Goal: Information Seeking & Learning: Learn about a topic

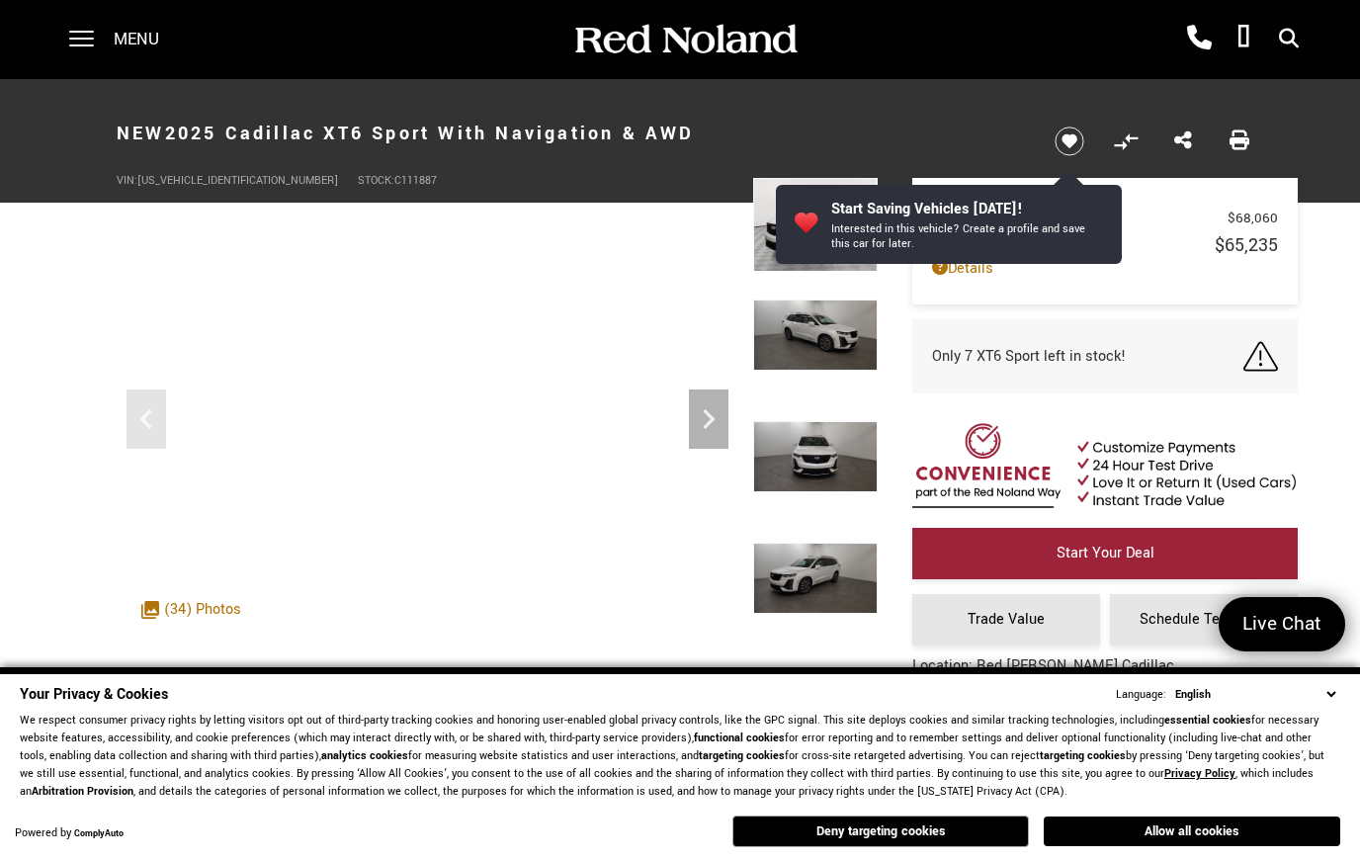
click at [917, 845] on button "Deny targeting cookies" at bounding box center [880, 831] width 297 height 32
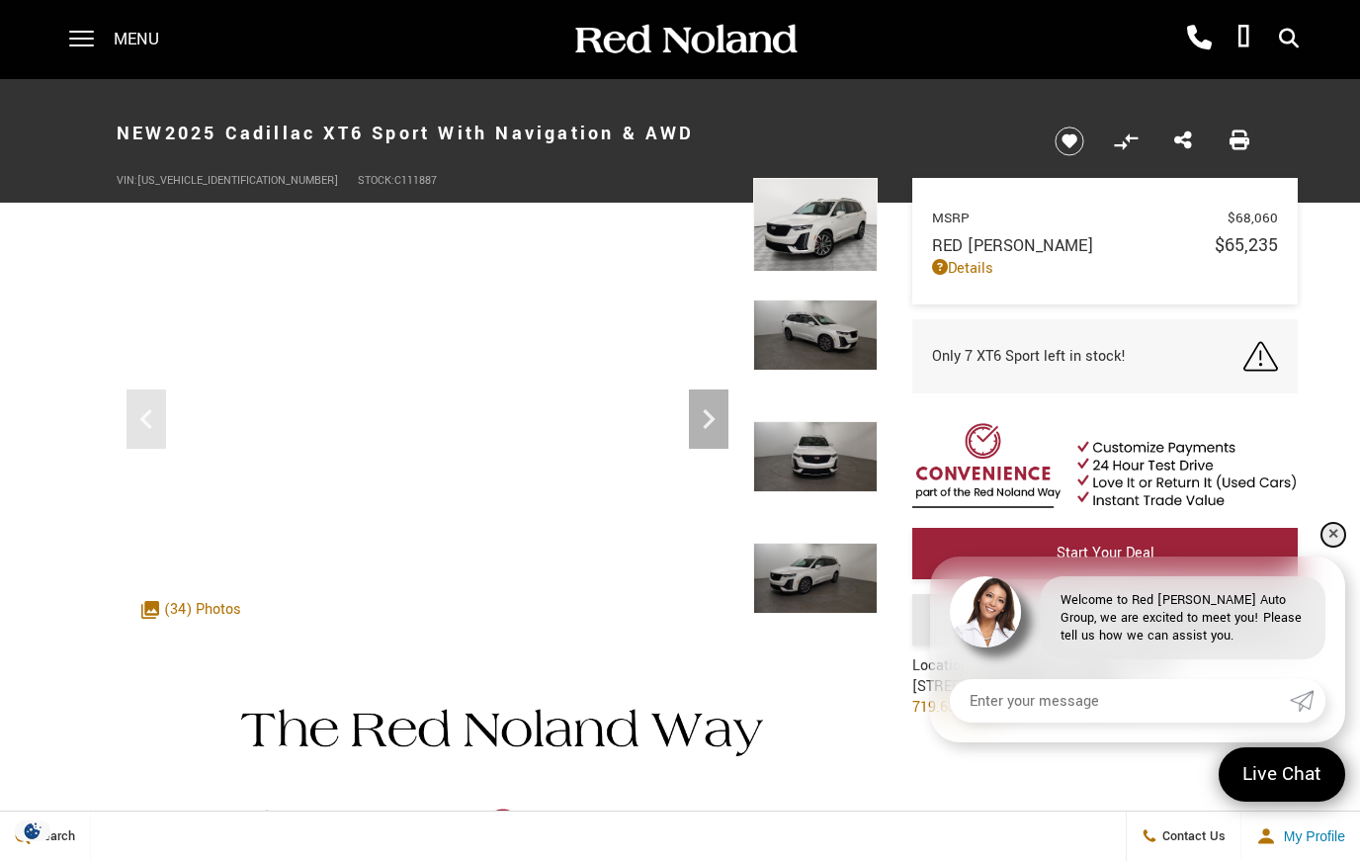
click at [1335, 535] on link "✕" at bounding box center [1334, 535] width 24 height 24
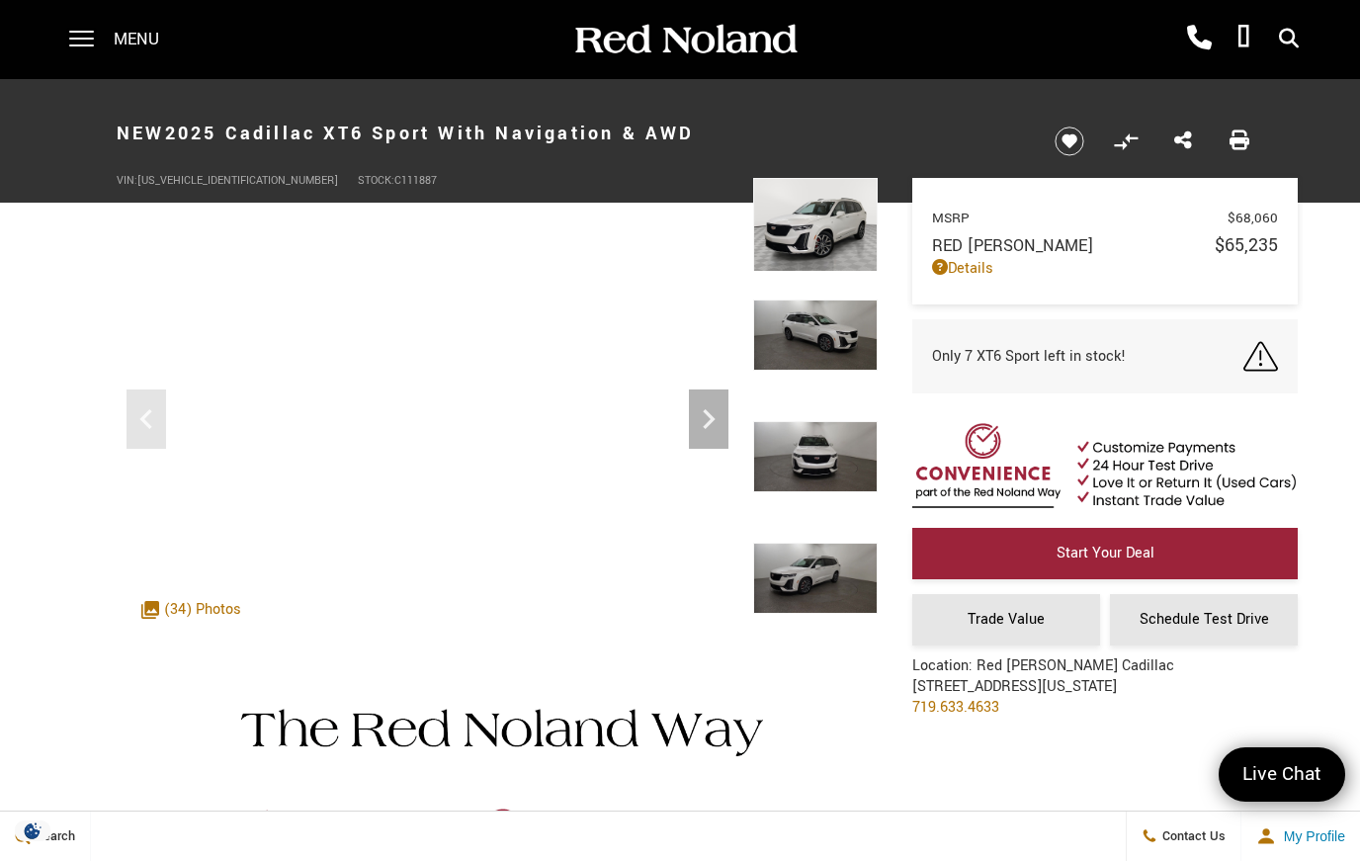
click at [1280, 39] on icon at bounding box center [1289, 39] width 20 height 1
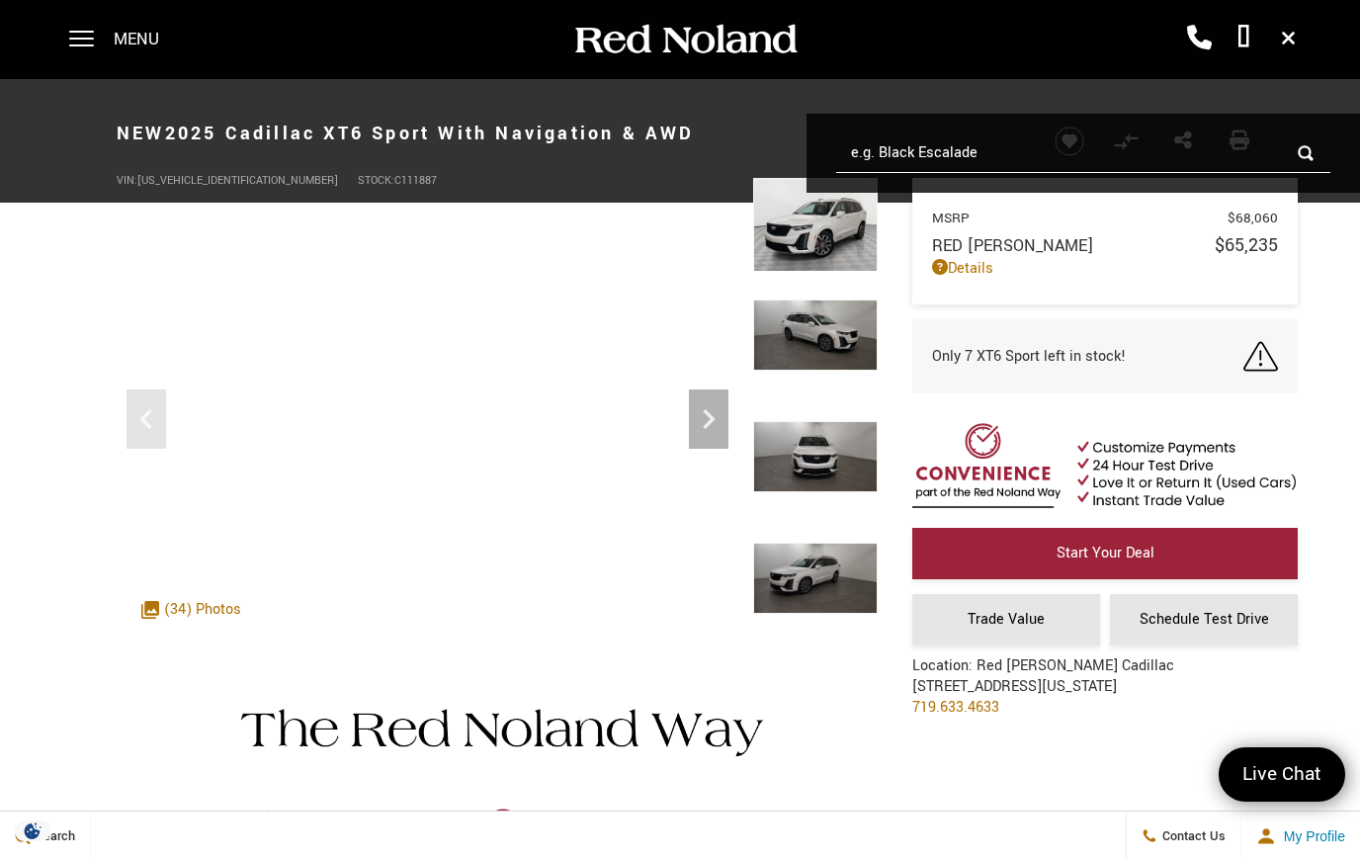
click at [931, 159] on input "e.g. Black Escalade" at bounding box center [1083, 153] width 494 height 40
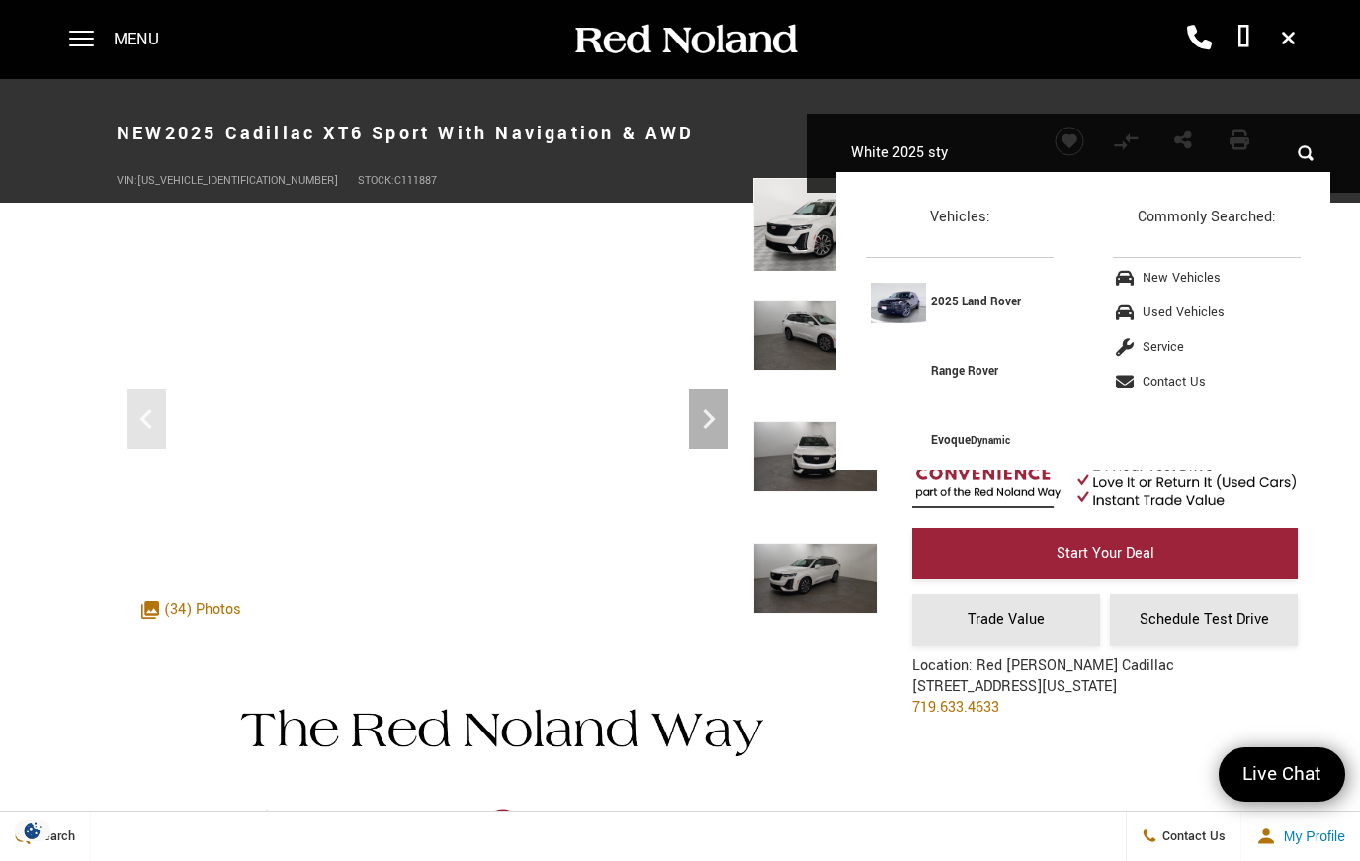
click at [1315, 152] on input "White 2025 sty" at bounding box center [1083, 153] width 494 height 40
click at [1304, 164] on input "White 2025 sty" at bounding box center [1083, 153] width 494 height 40
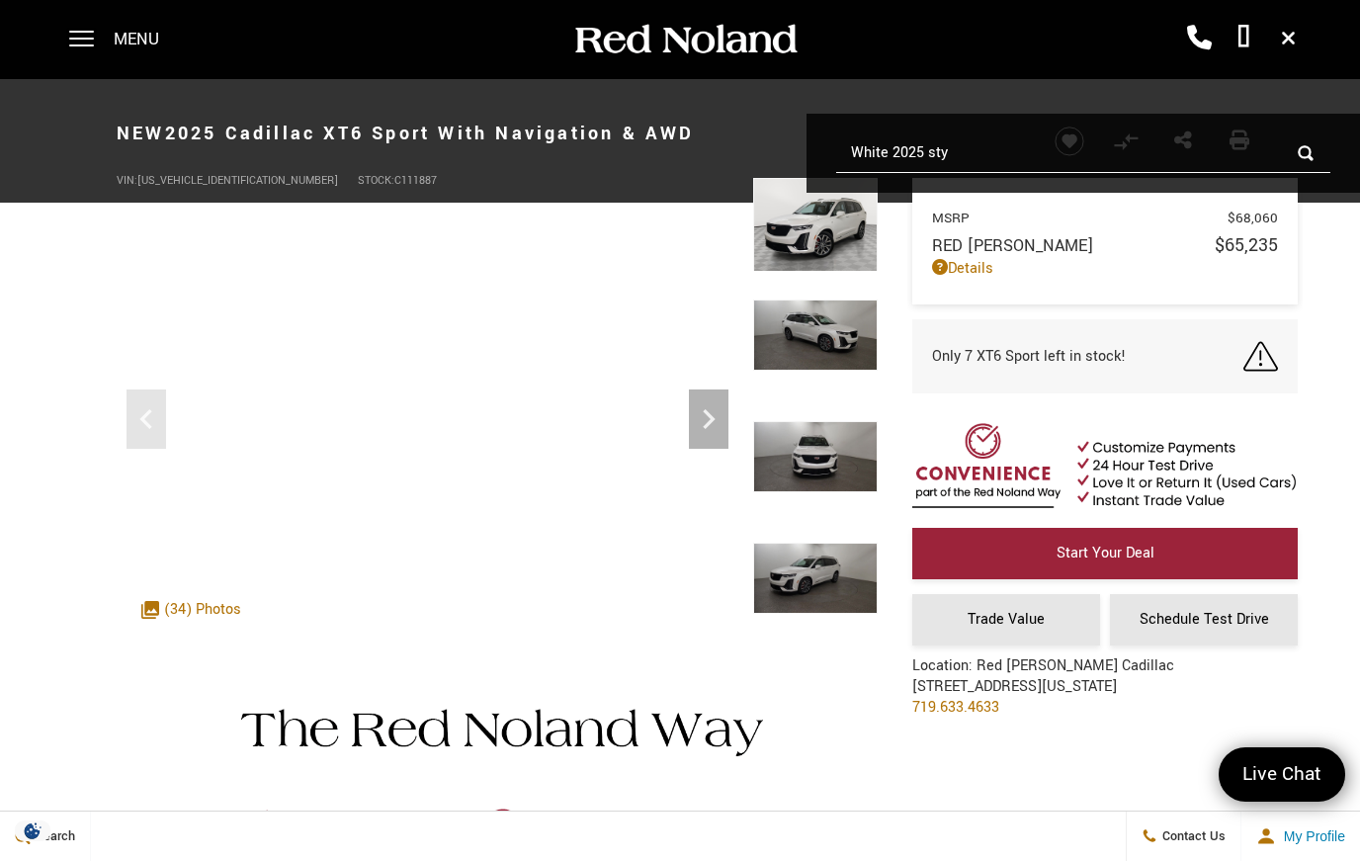
click at [1060, 367] on span "Only 7 XT6 Sport left in stock!" at bounding box center [1029, 356] width 194 height 21
click at [705, 426] on icon "Next" at bounding box center [709, 419] width 12 height 20
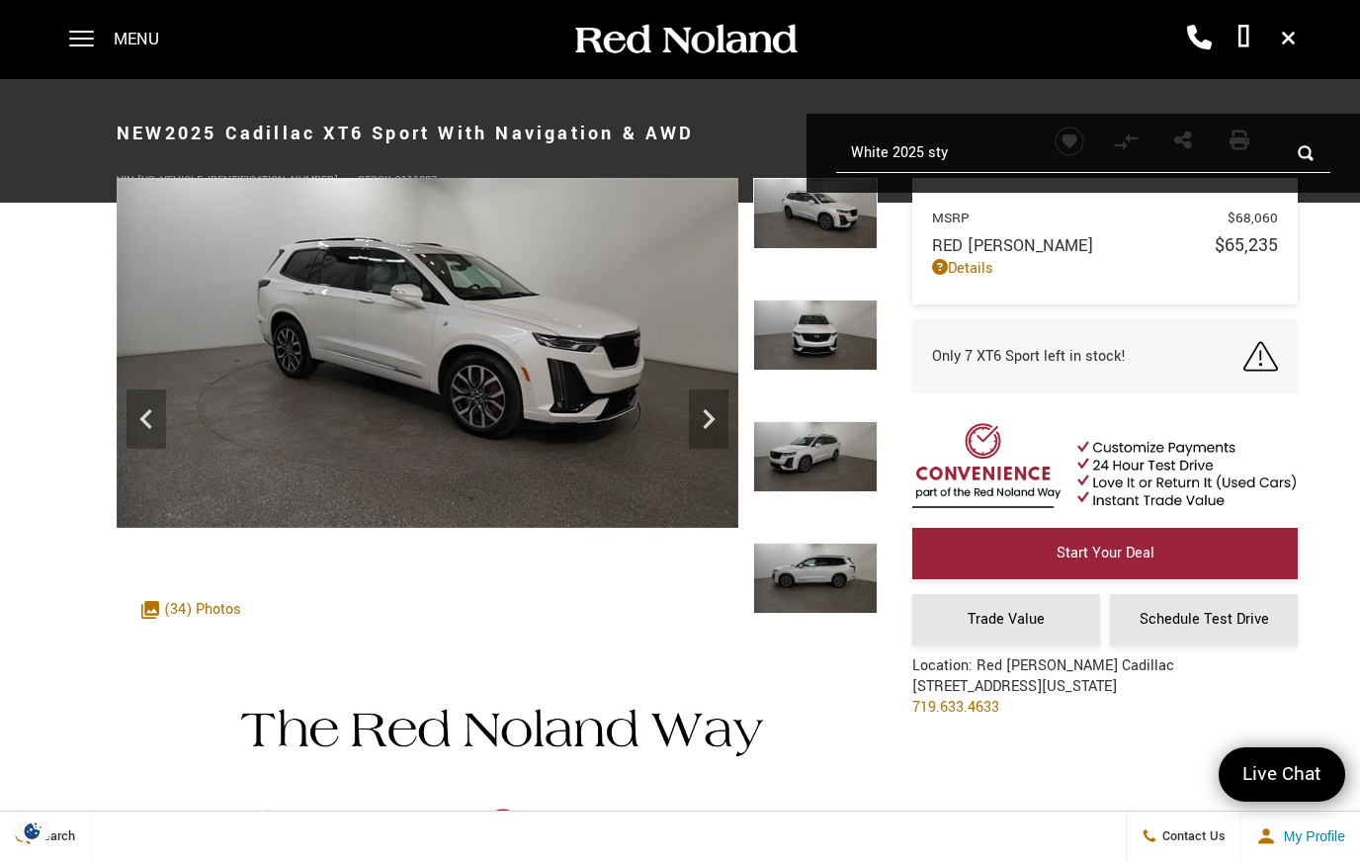
click at [712, 415] on icon "Next" at bounding box center [709, 419] width 40 height 40
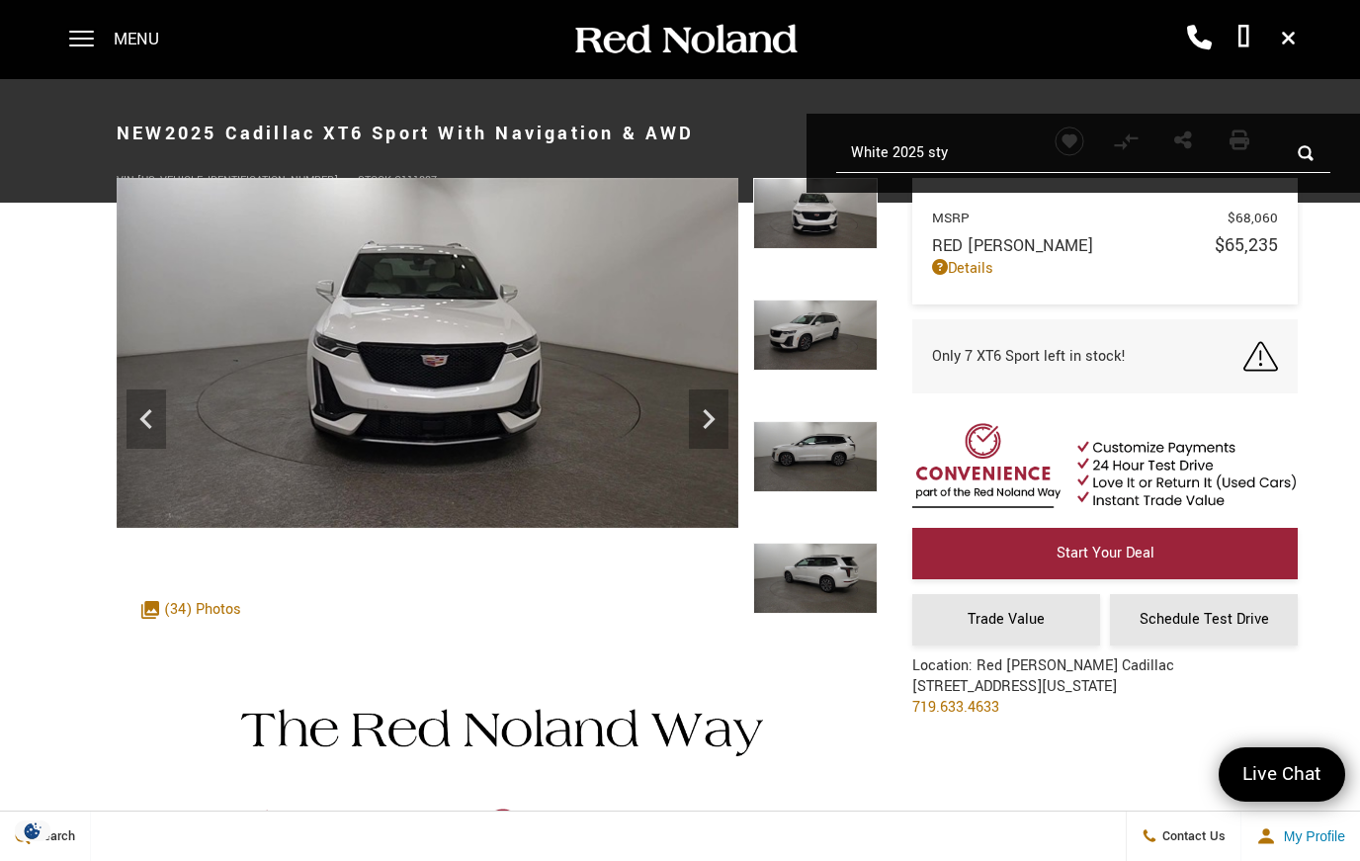
click at [995, 164] on input "White 2025 sty" at bounding box center [1083, 153] width 494 height 40
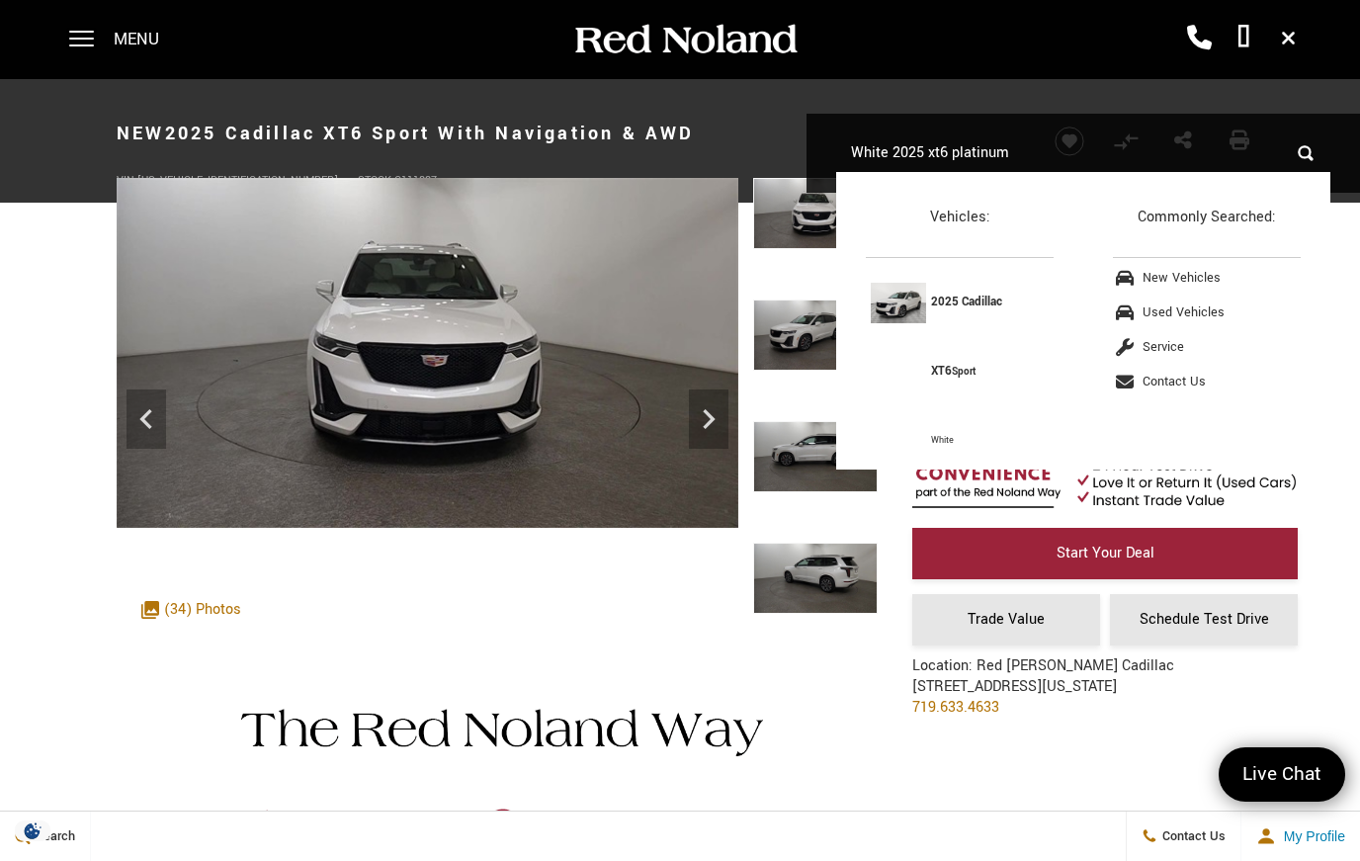
click at [1311, 156] on input "White 2025 xt6 platinum" at bounding box center [1083, 153] width 494 height 40
click at [1305, 156] on input "White 2025 xt6 platinum" at bounding box center [1083, 153] width 494 height 40
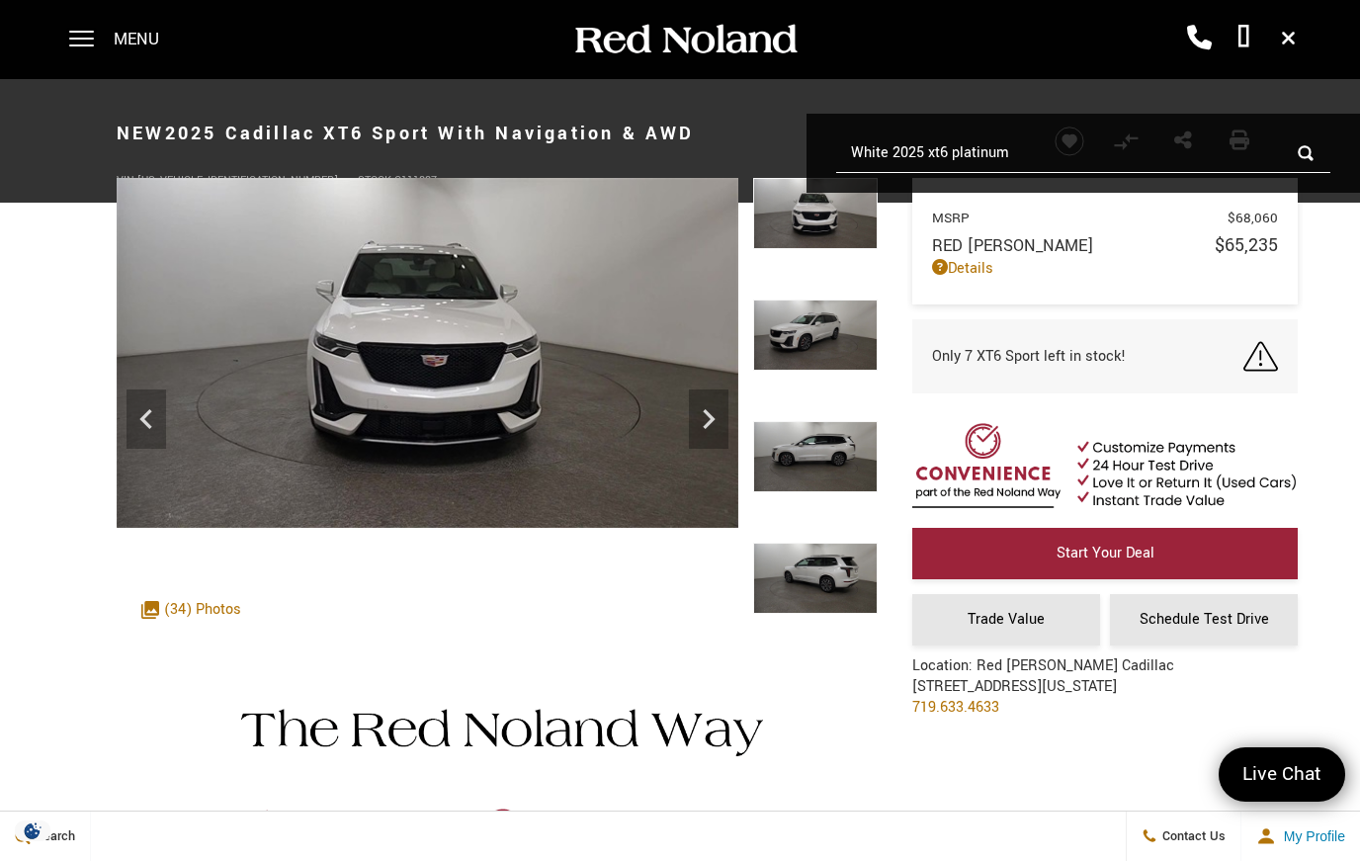
type input "White 2025 xt6 platinum"
click at [719, 427] on icon "Next" at bounding box center [709, 419] width 40 height 40
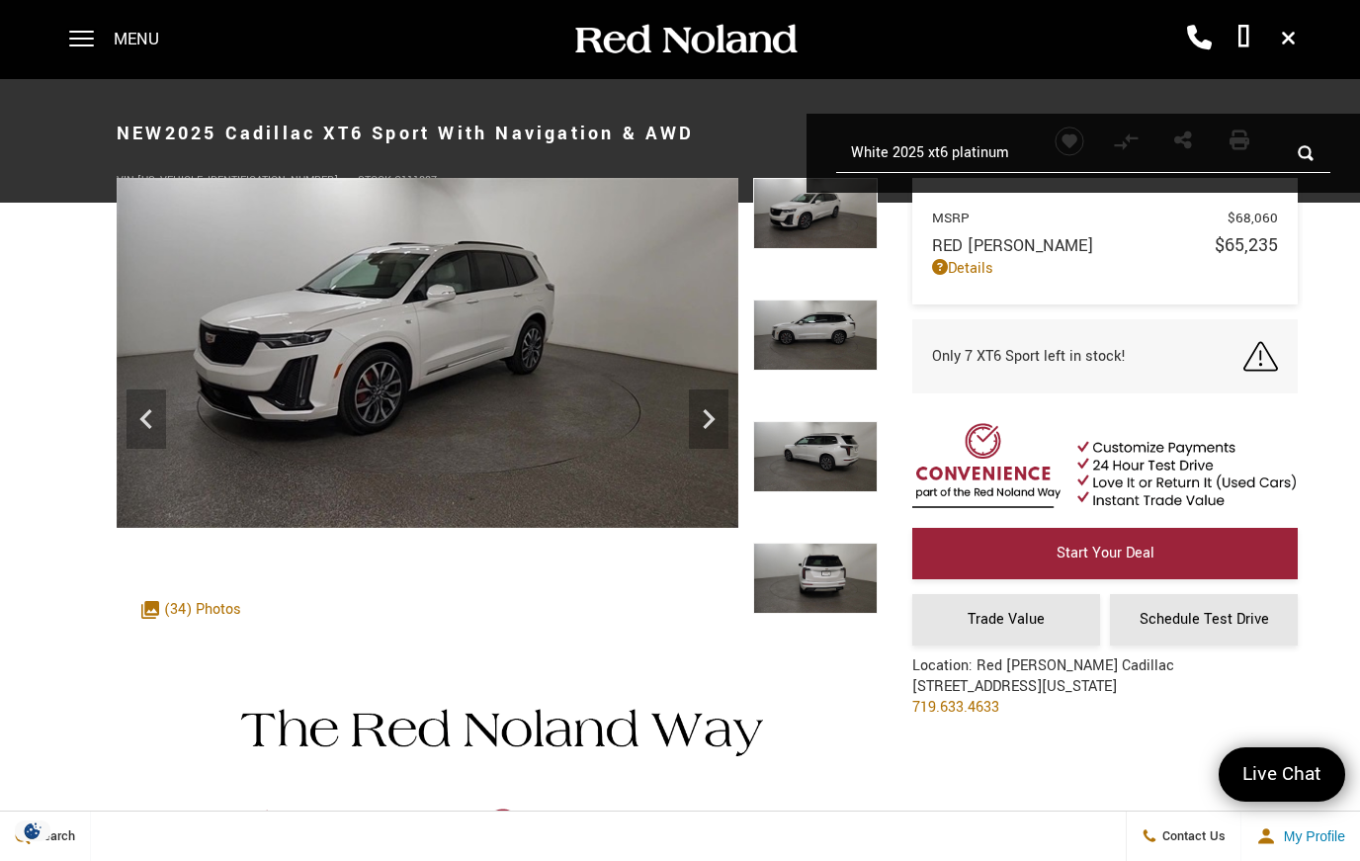
click at [703, 421] on icon "Next" at bounding box center [709, 419] width 40 height 40
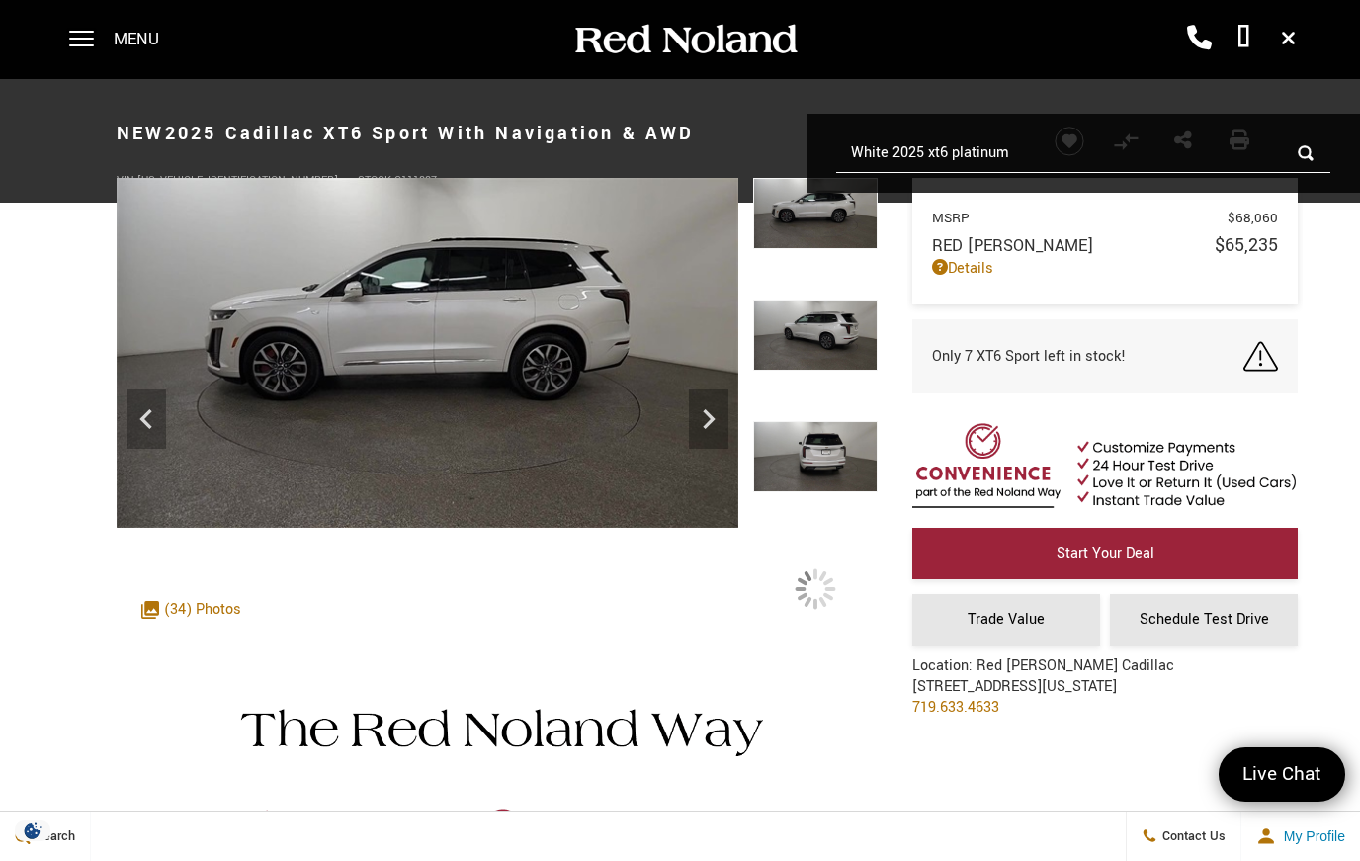
click at [707, 420] on icon "Next" at bounding box center [709, 419] width 40 height 40
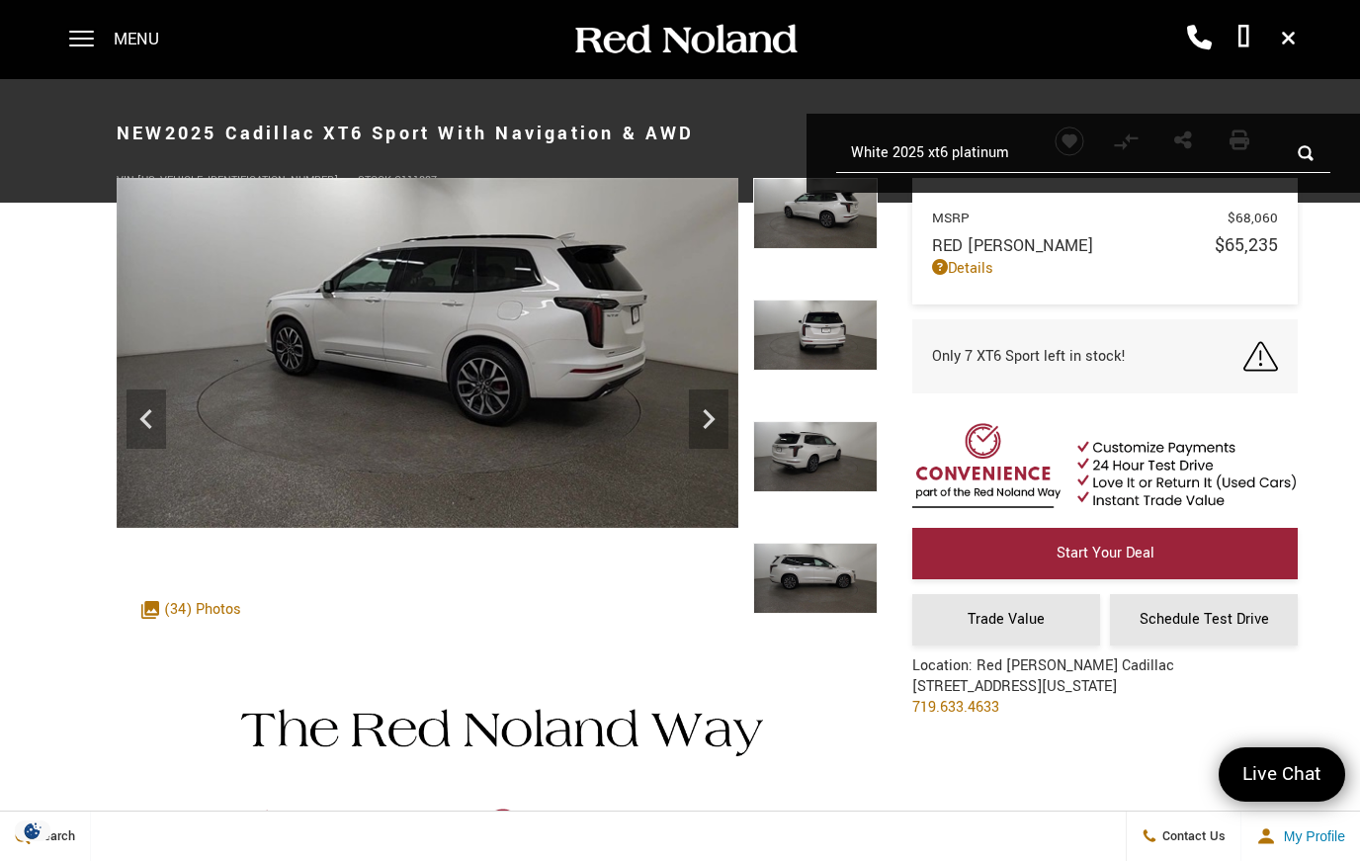
click at [705, 425] on icon "Next" at bounding box center [709, 419] width 40 height 40
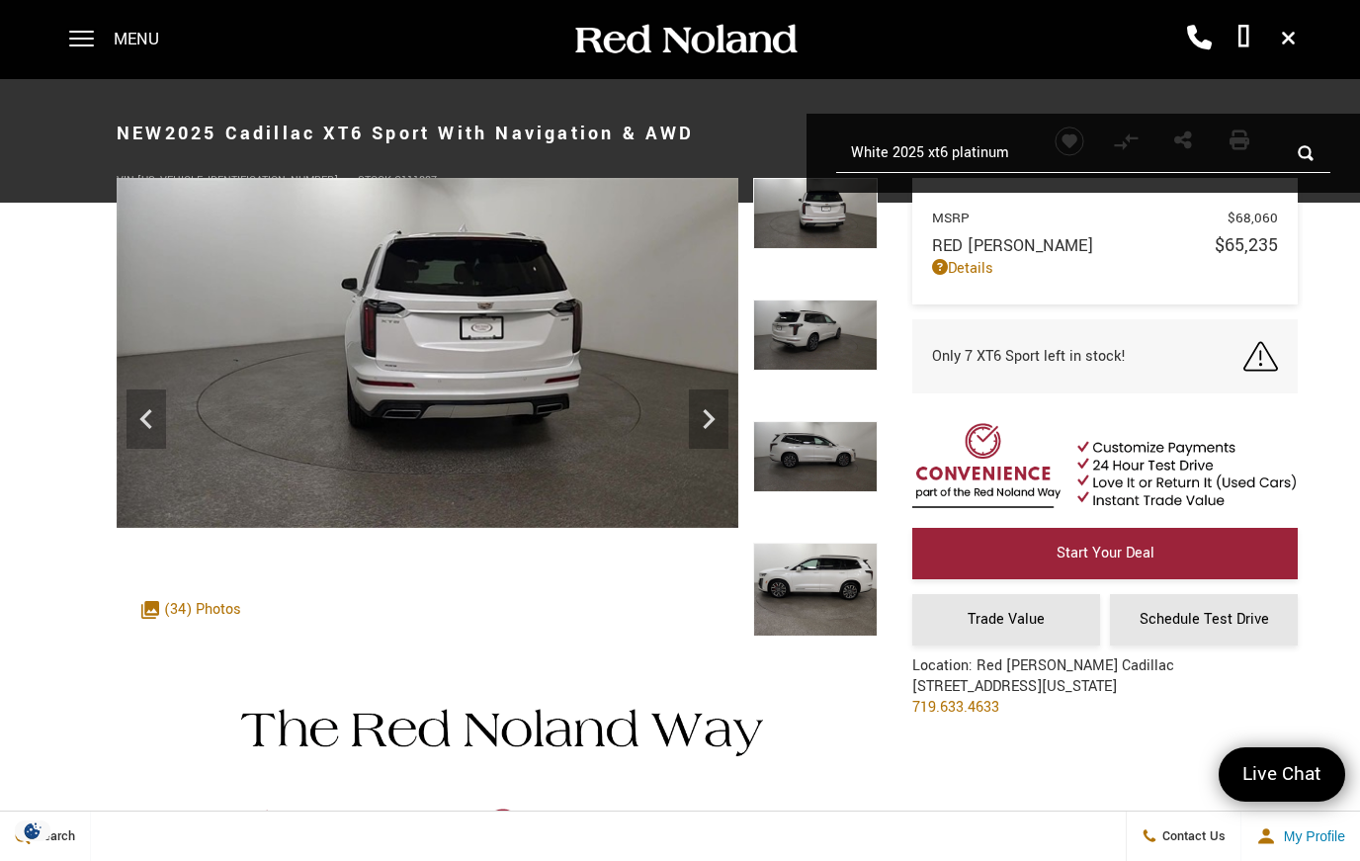
click at [722, 414] on icon "Next" at bounding box center [709, 419] width 40 height 40
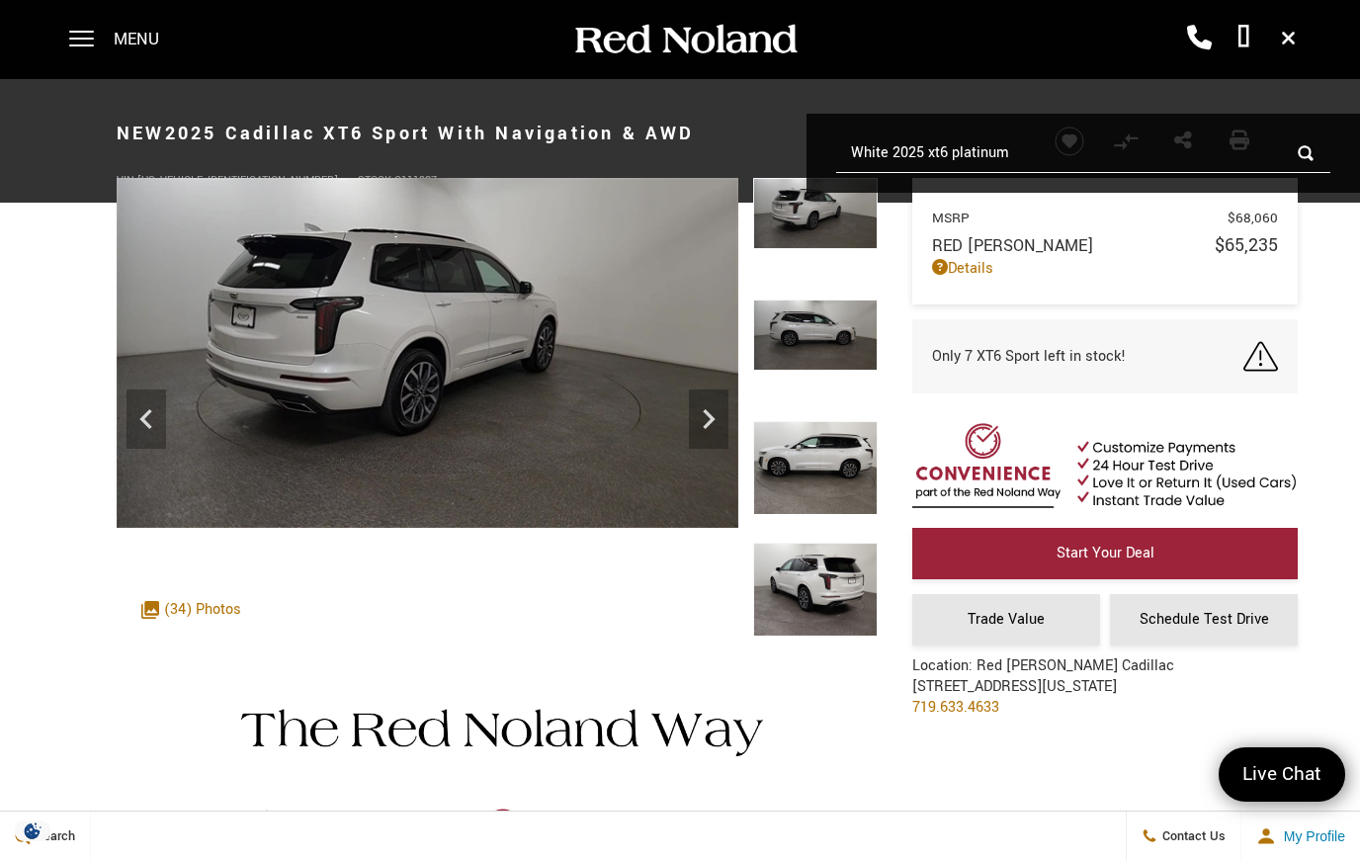
click at [725, 416] on icon "Next" at bounding box center [709, 419] width 40 height 40
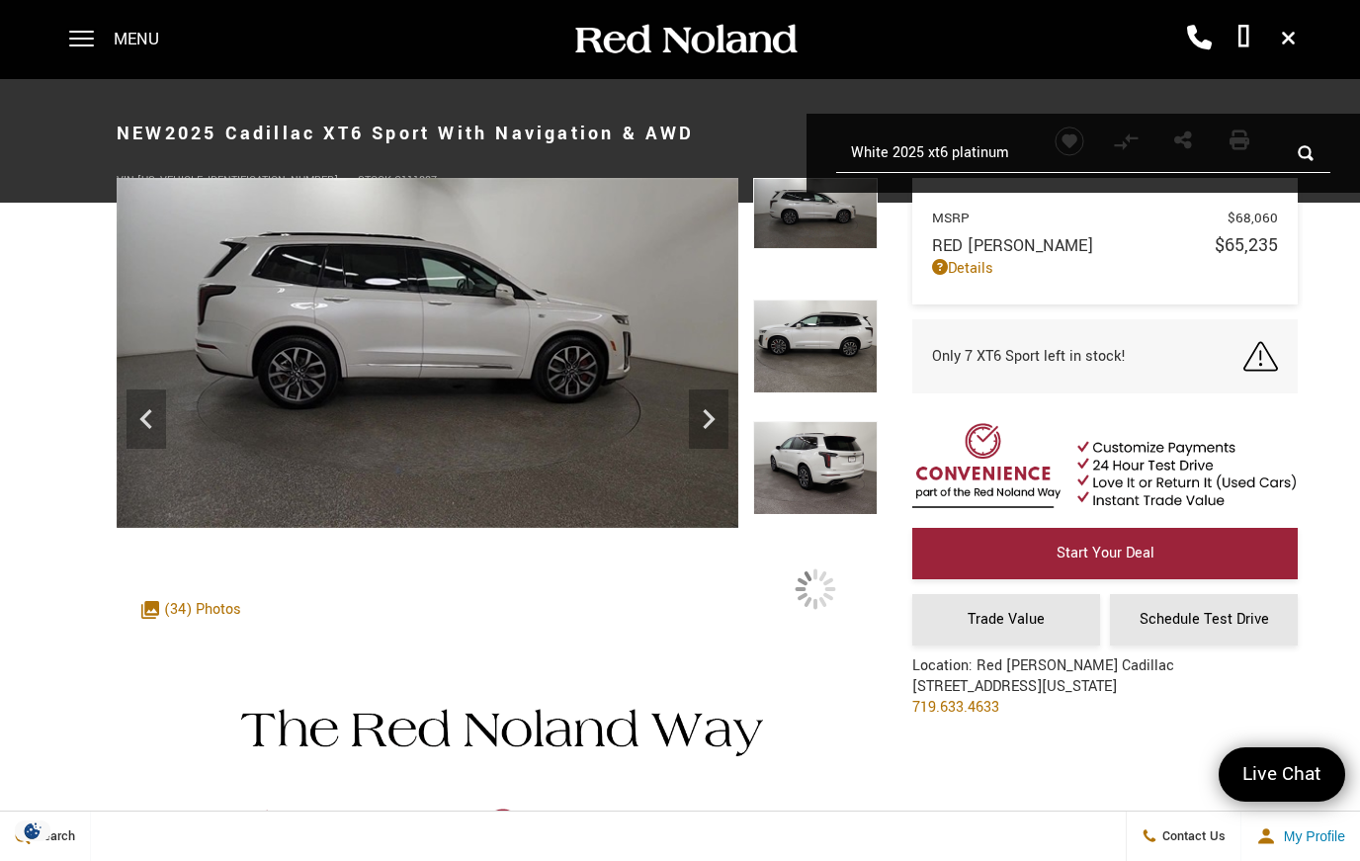
click at [716, 418] on icon "Next" at bounding box center [709, 419] width 40 height 40
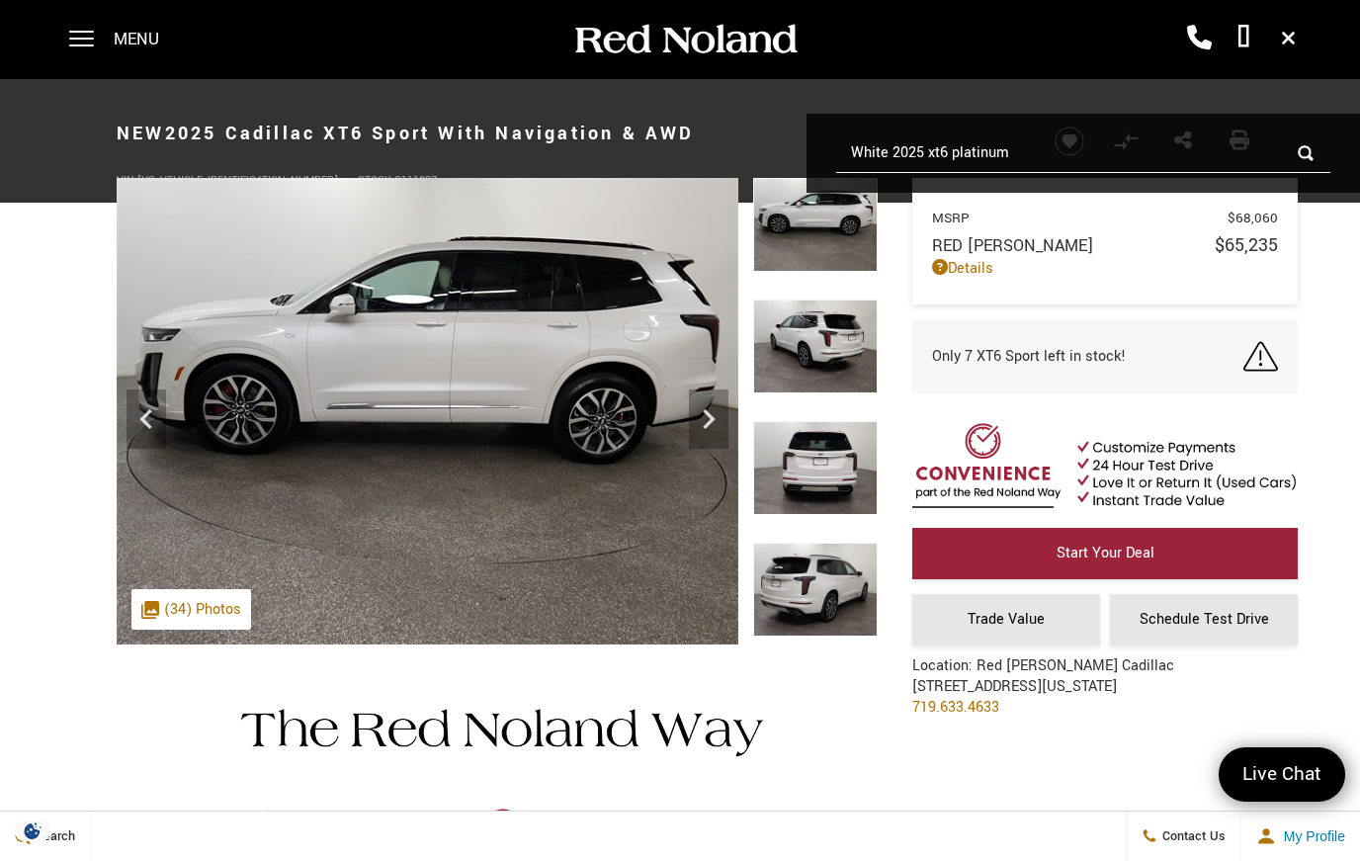
click at [710, 417] on icon "Next" at bounding box center [709, 419] width 12 height 20
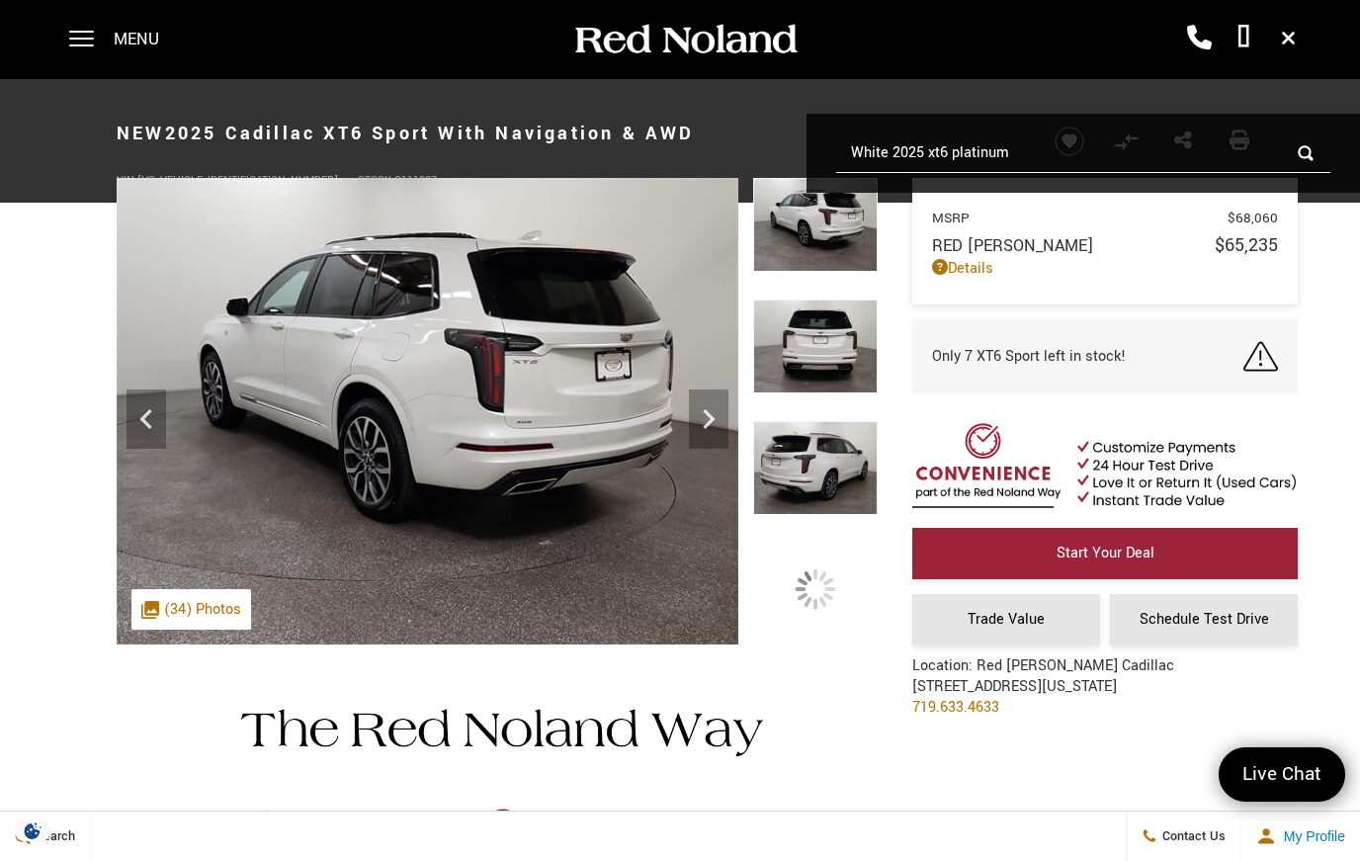
click at [723, 418] on icon "Next" at bounding box center [709, 419] width 40 height 40
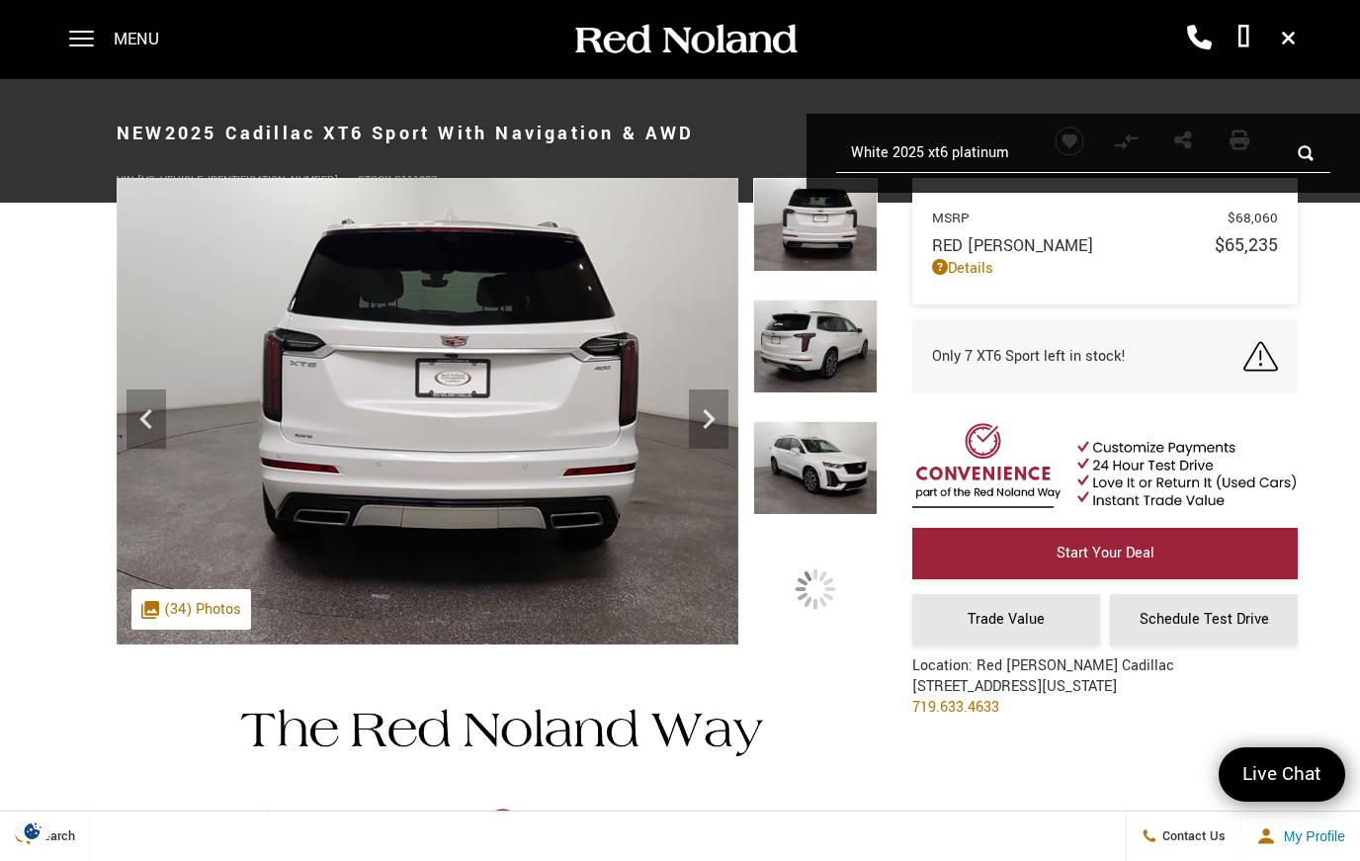
click at [729, 416] on img at bounding box center [428, 411] width 622 height 467
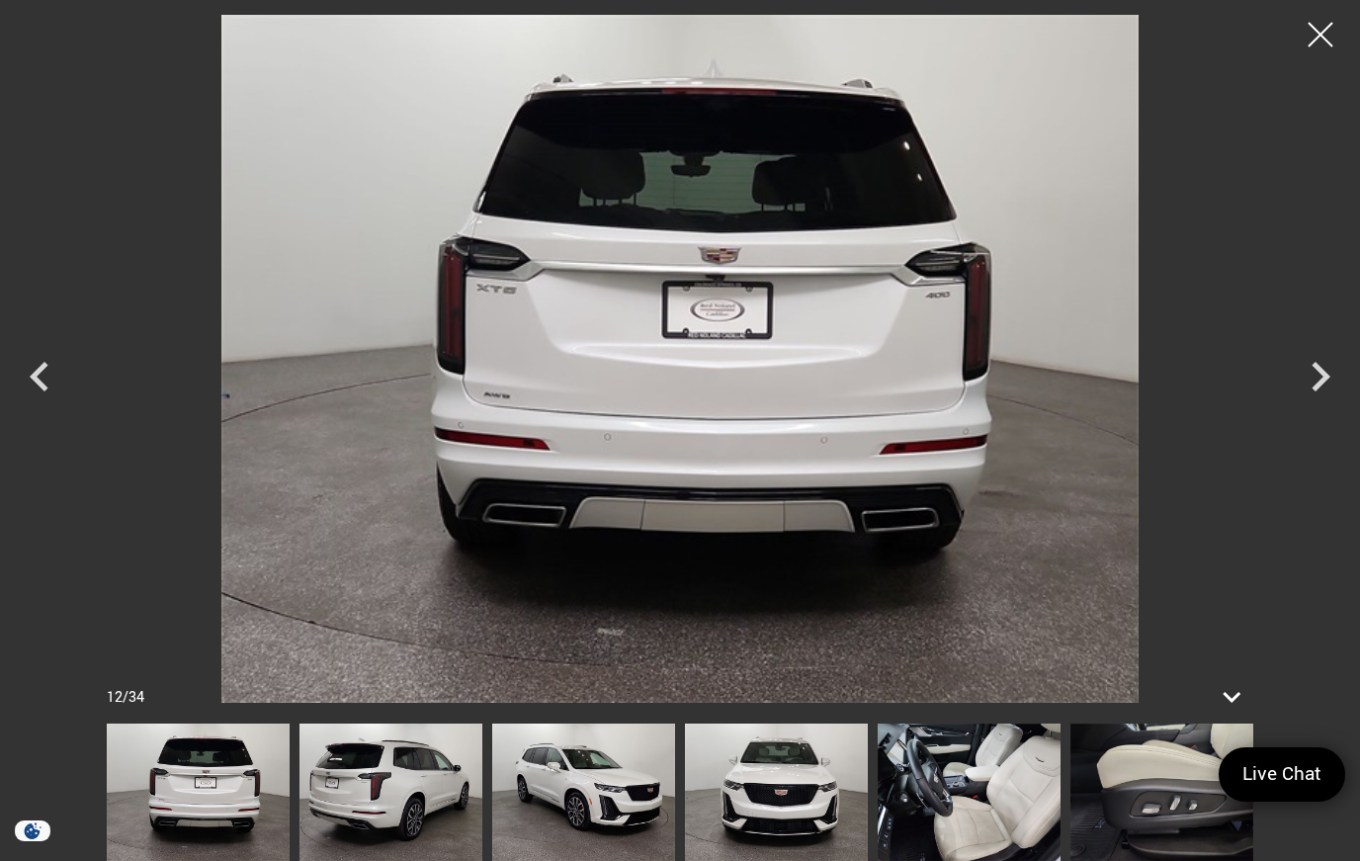
click at [1322, 378] on icon "Next" at bounding box center [1321, 377] width 19 height 30
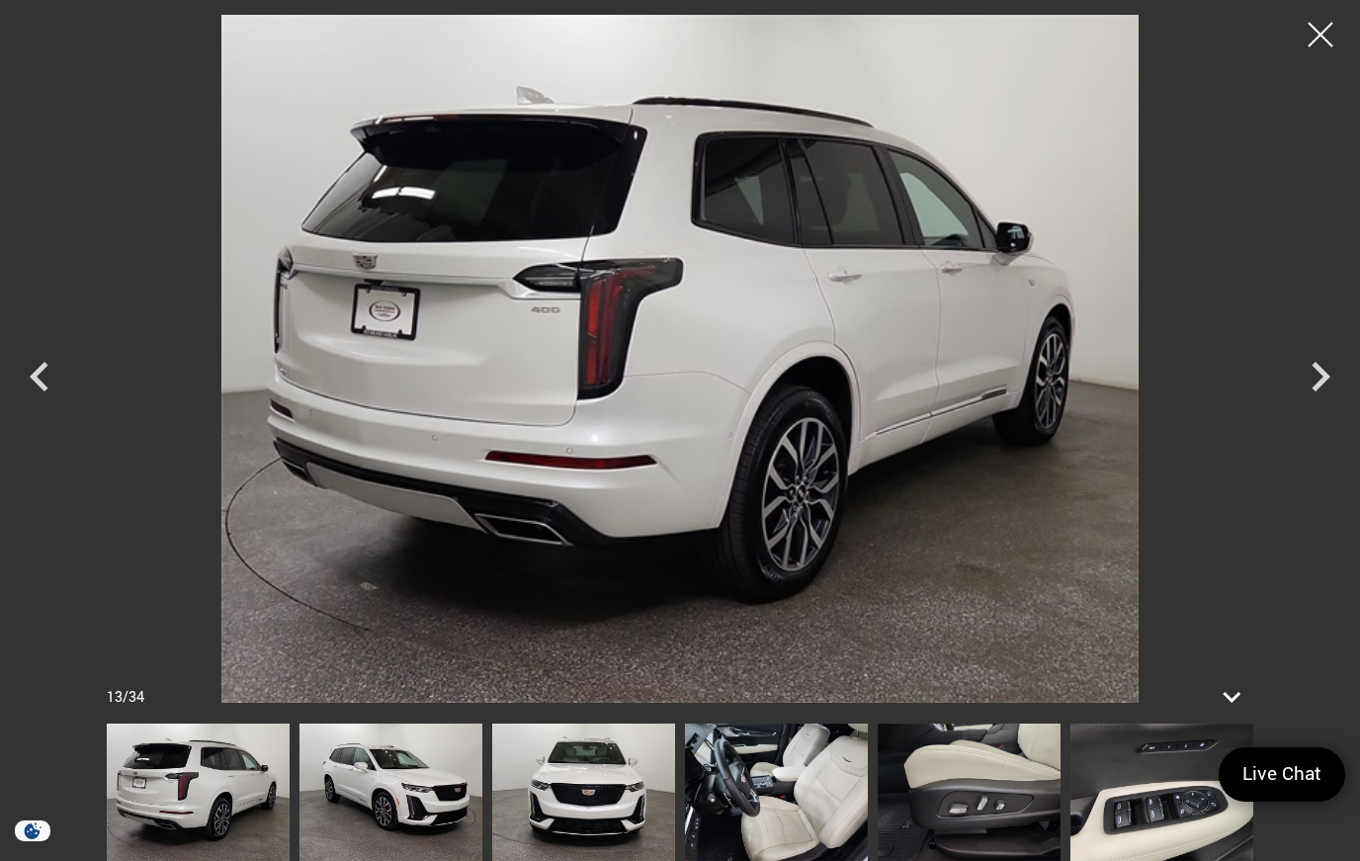
click at [1317, 396] on icon "Next" at bounding box center [1320, 376] width 59 height 59
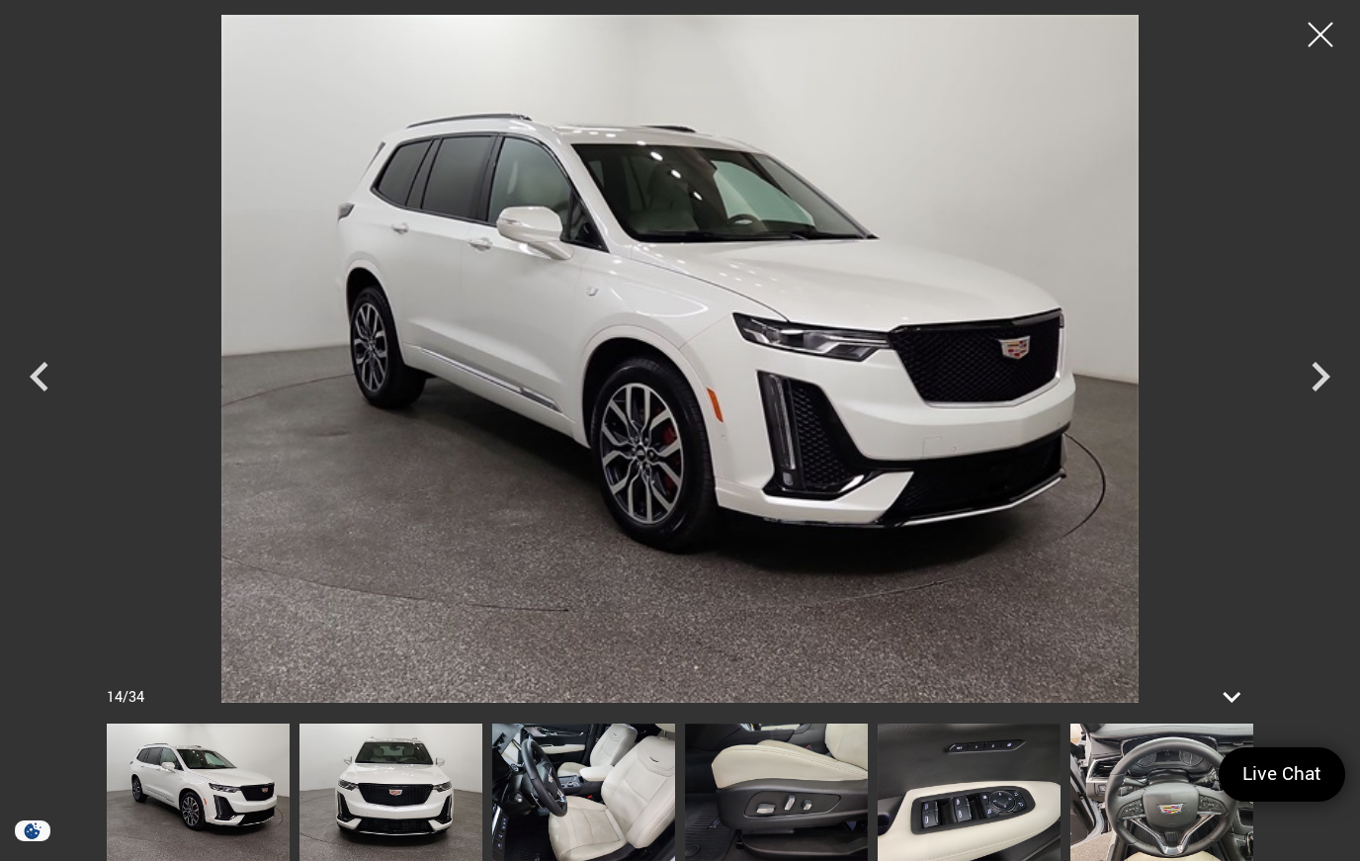
click at [1326, 373] on icon "Next" at bounding box center [1321, 377] width 19 height 30
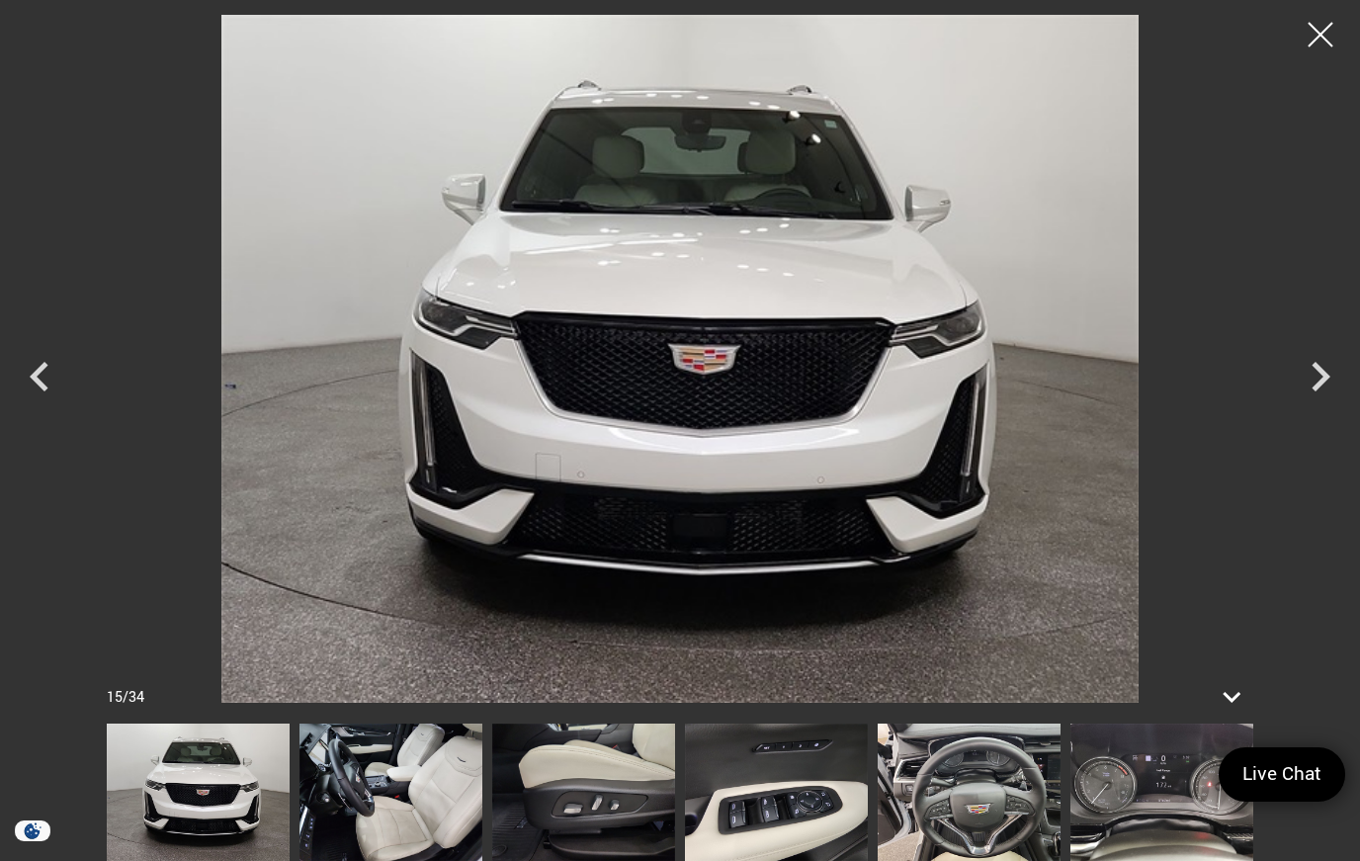
click at [1323, 377] on icon "Next" at bounding box center [1321, 377] width 19 height 30
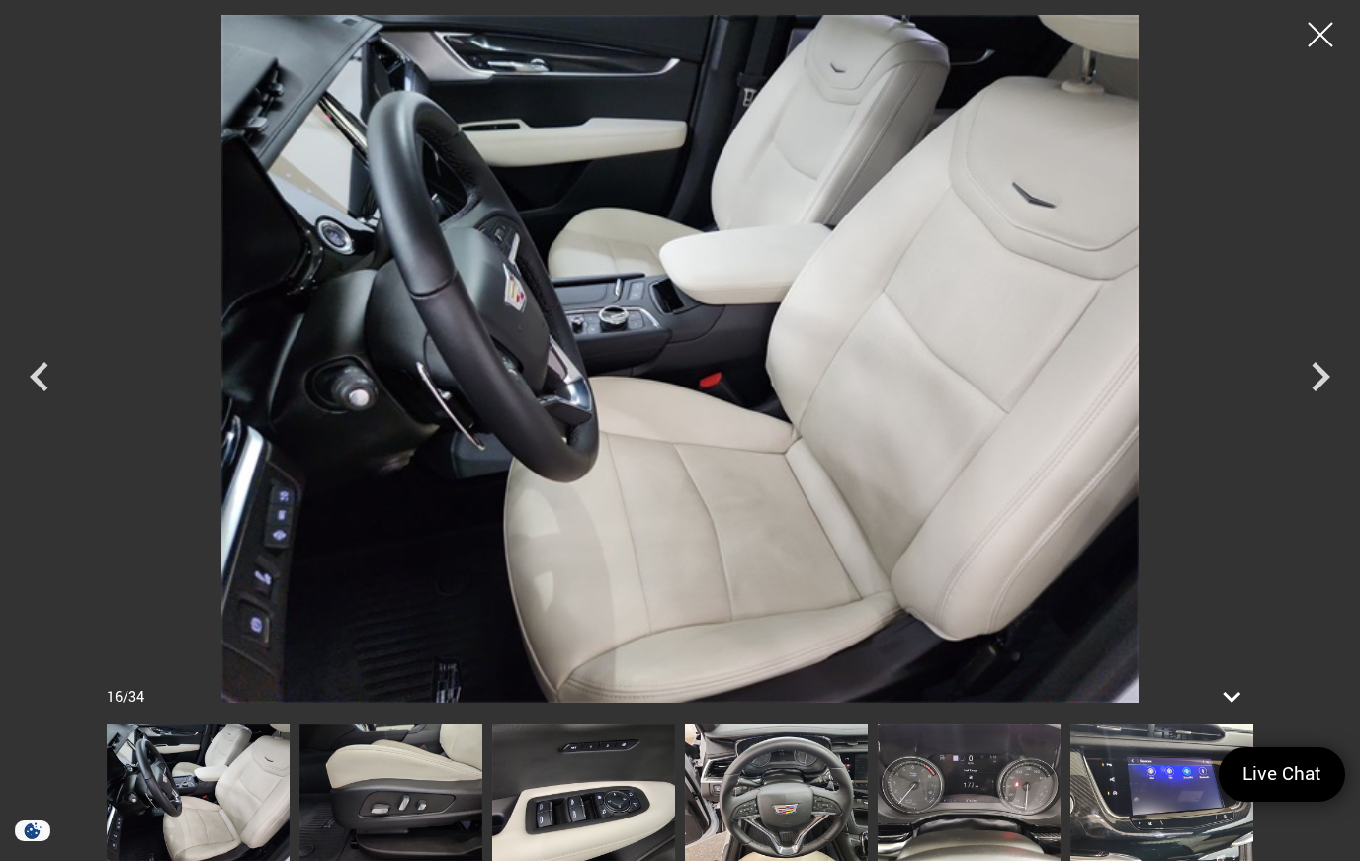
click at [1316, 380] on icon "Next" at bounding box center [1320, 376] width 59 height 59
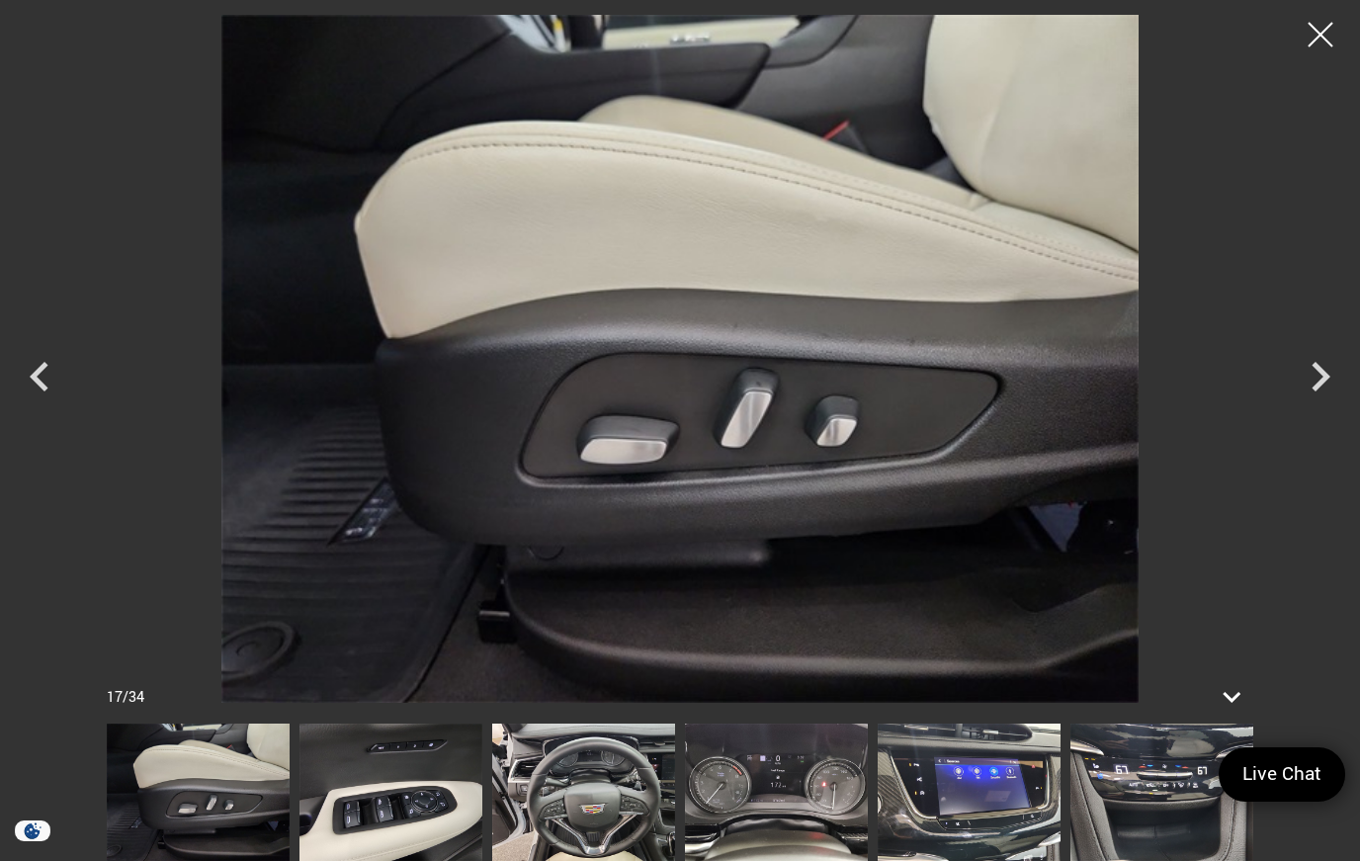
click at [1312, 45] on div at bounding box center [1320, 34] width 49 height 49
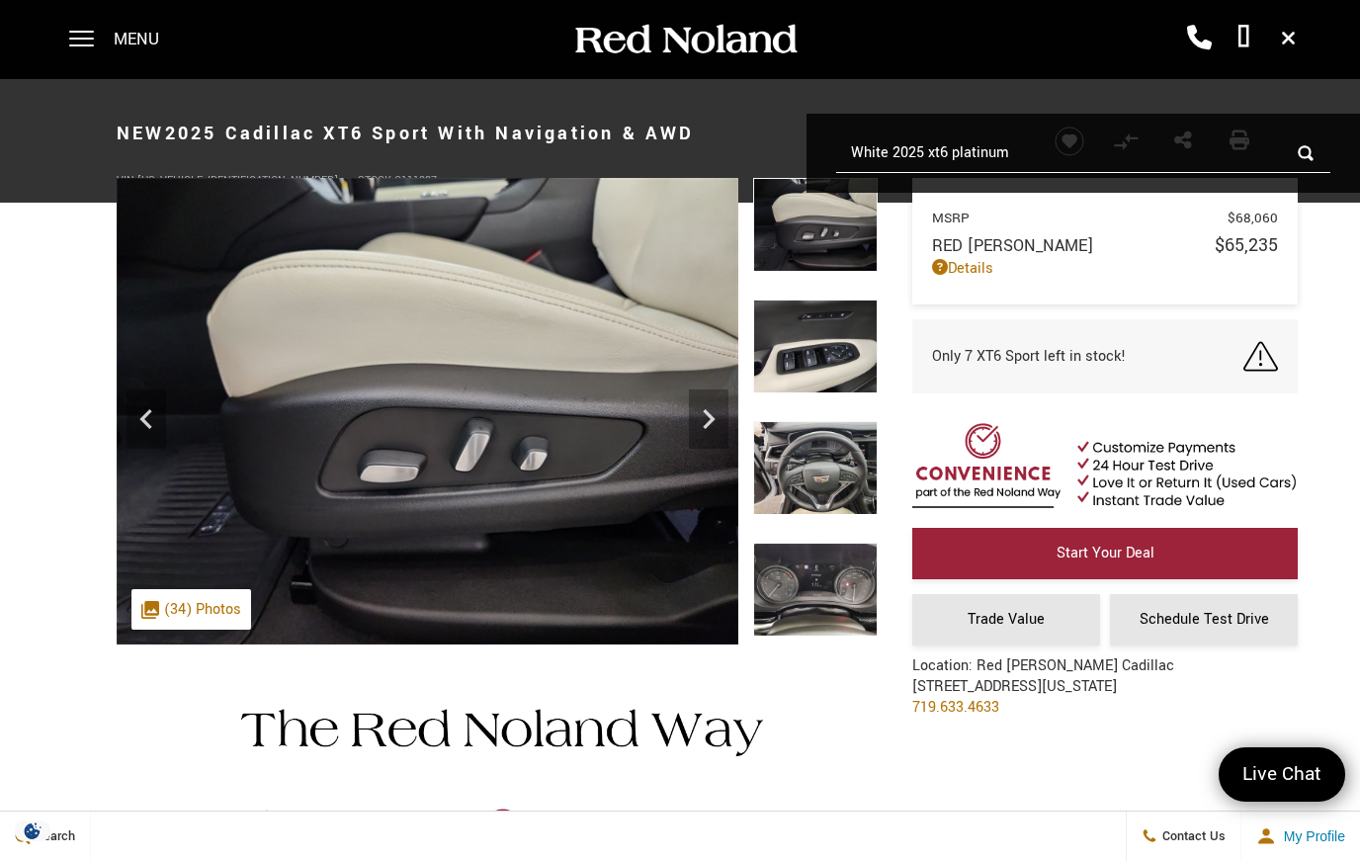
click at [90, 33] on span at bounding box center [81, 32] width 25 height 2
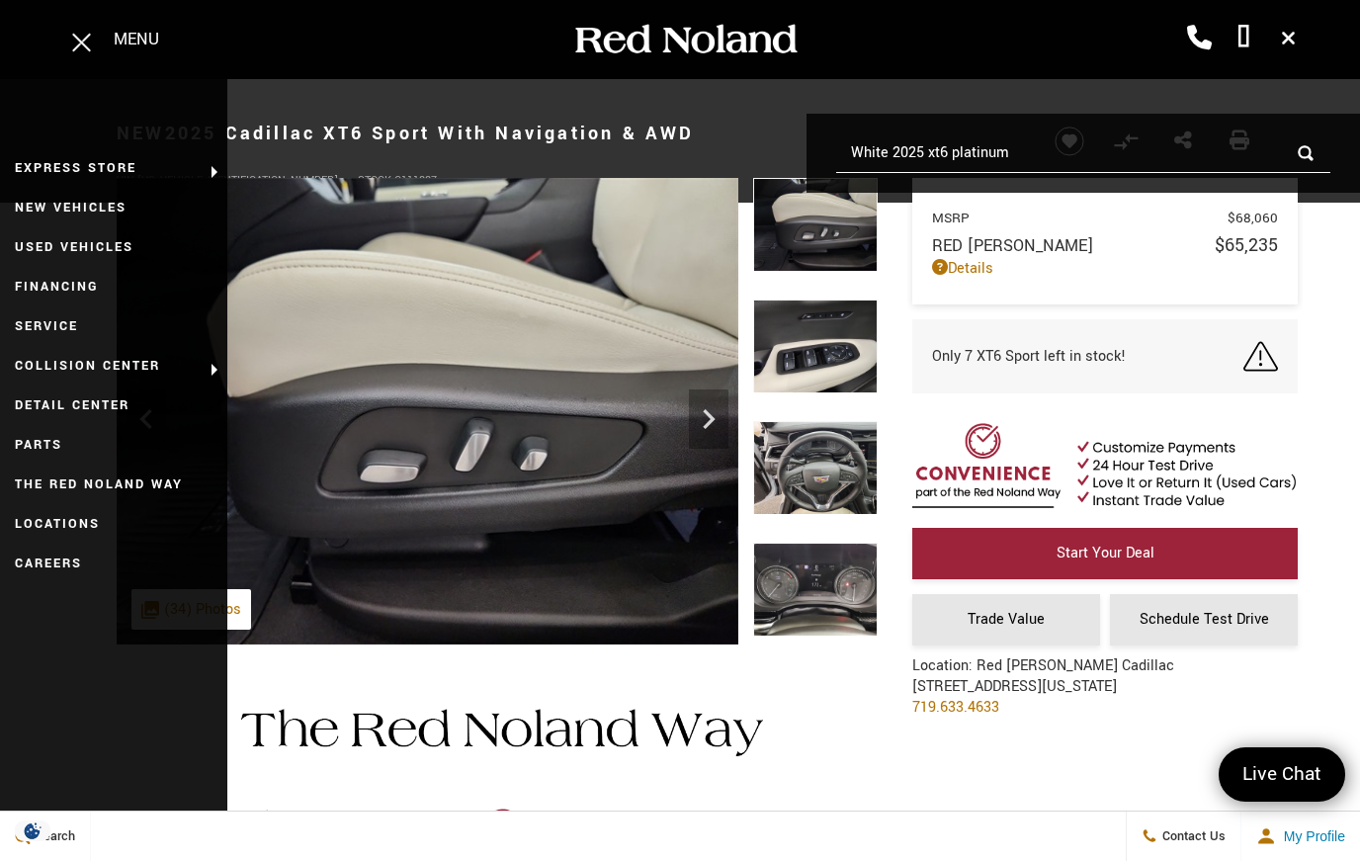
click at [123, 222] on link "New Vehicles" at bounding box center [113, 208] width 227 height 40
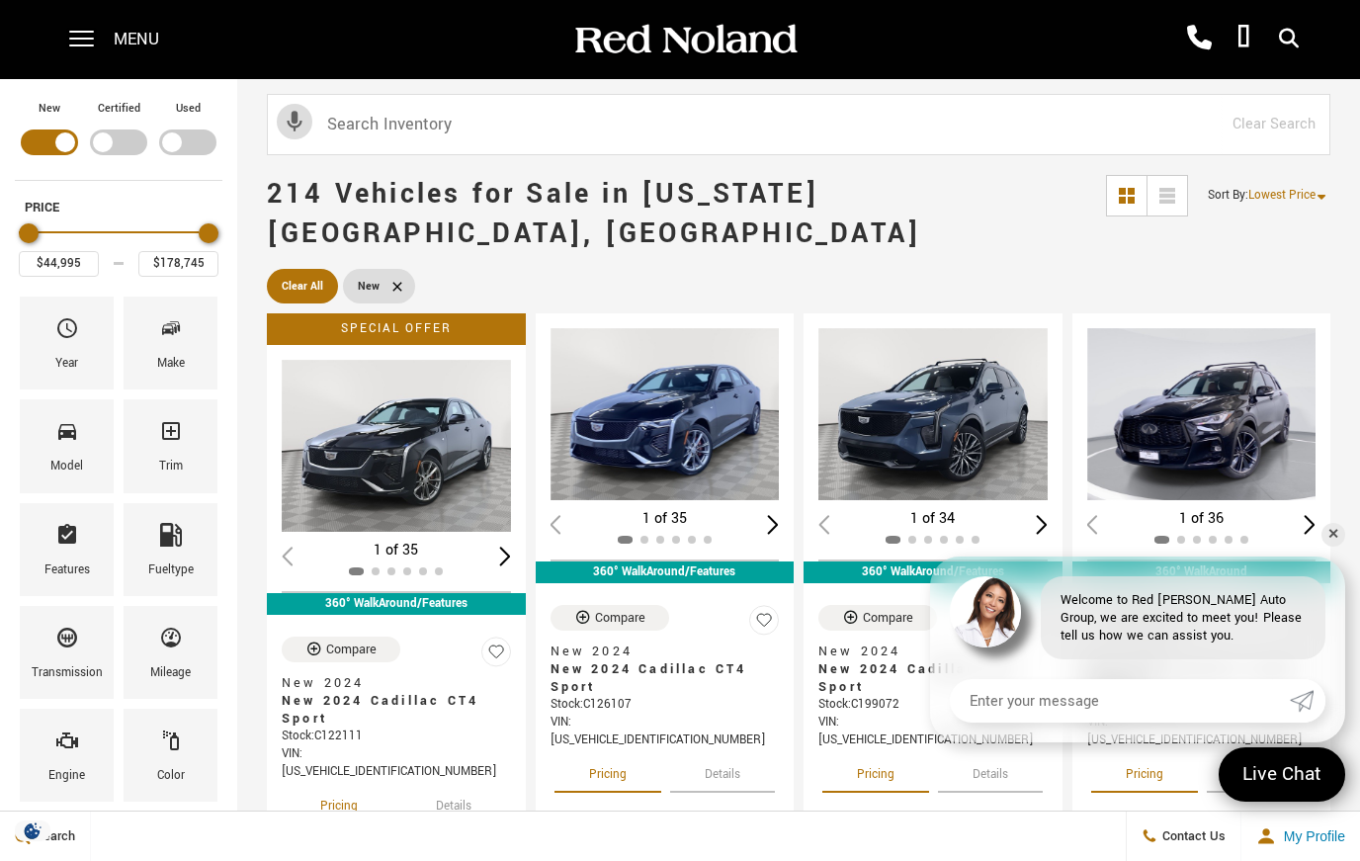
click at [60, 346] on span "Year" at bounding box center [67, 332] width 24 height 42
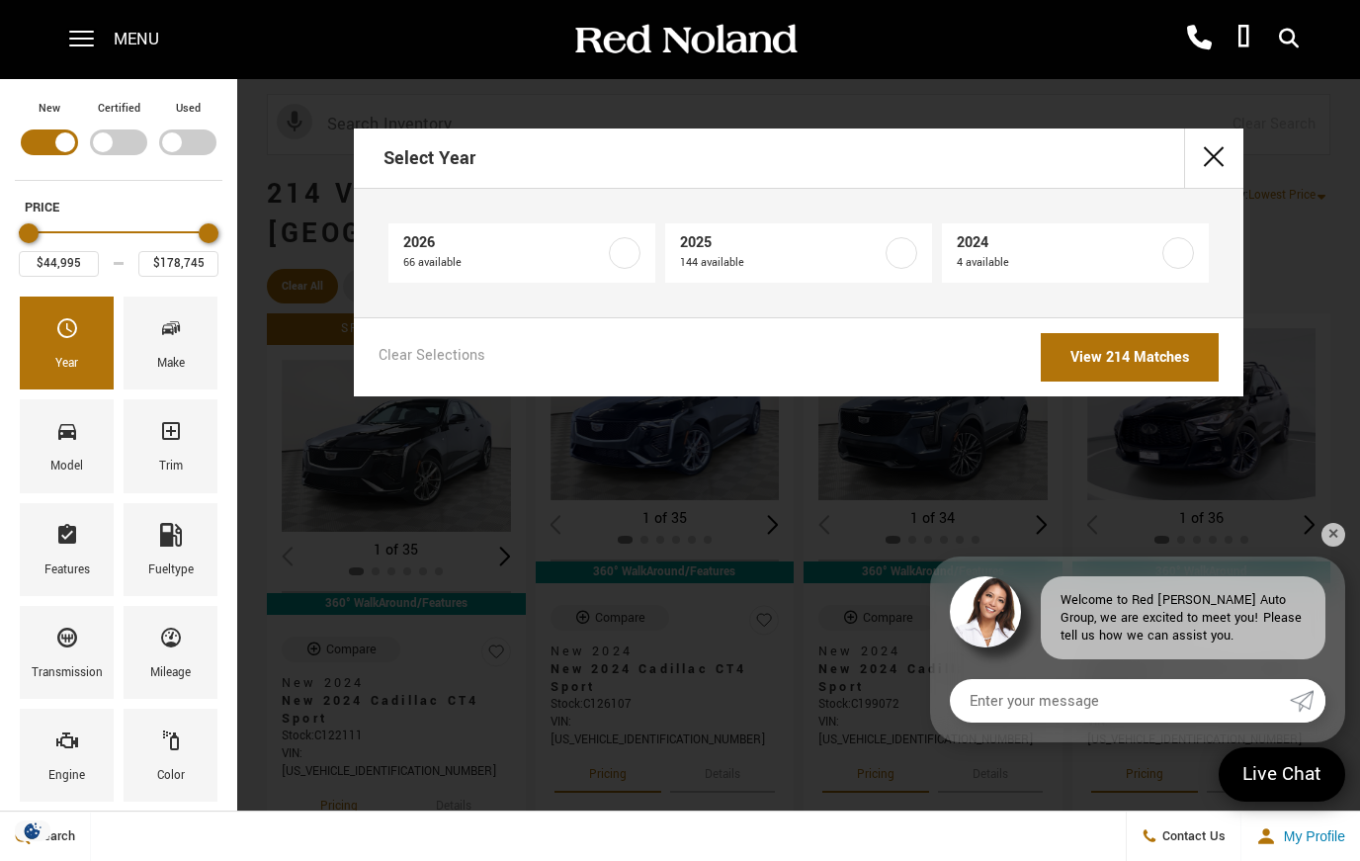
click at [732, 259] on span "144 available" at bounding box center [781, 263] width 202 height 20
type input "$50,335"
checkbox input "true"
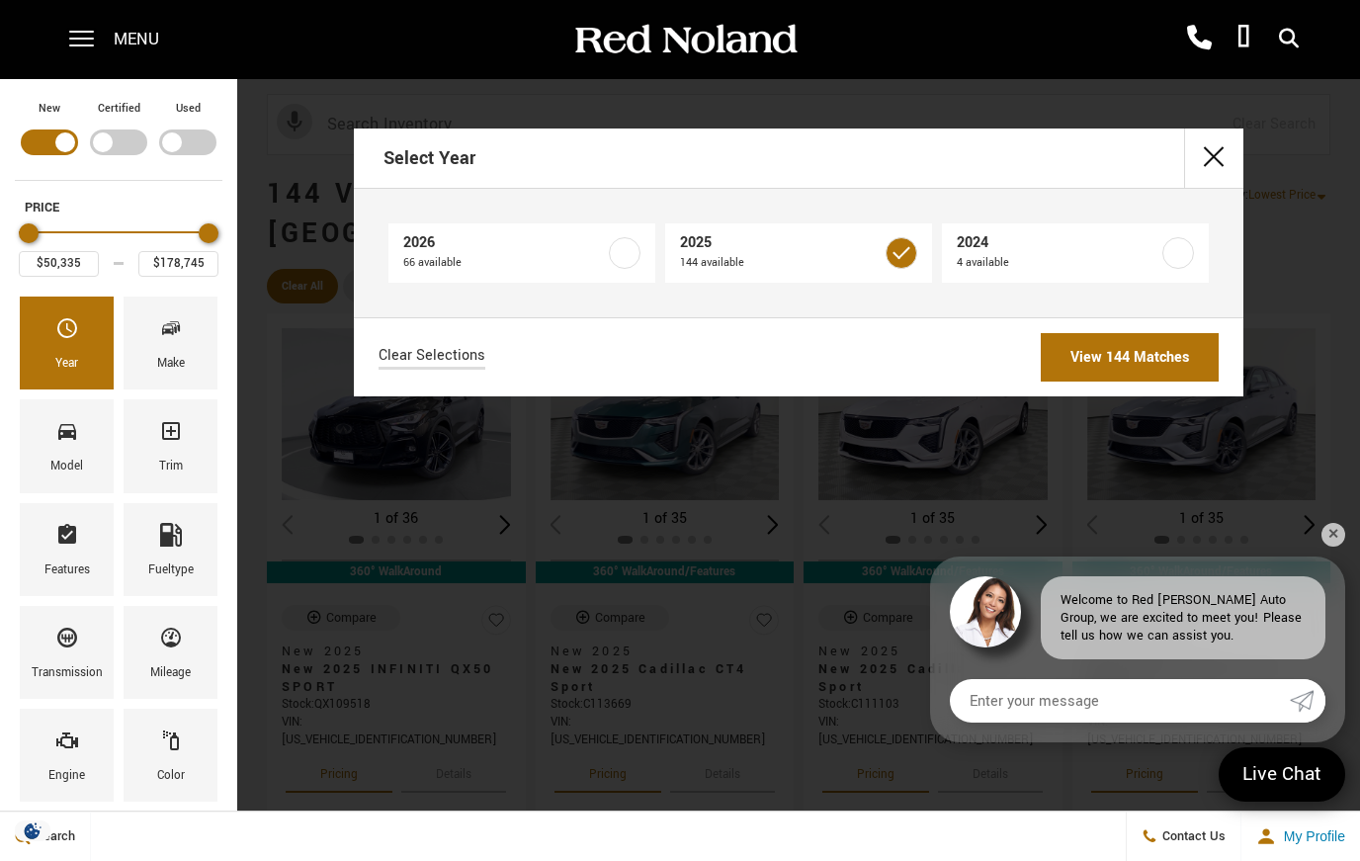
click at [730, 263] on span "144 available" at bounding box center [781, 263] width 202 height 20
type input "$44,995"
checkbox input "false"
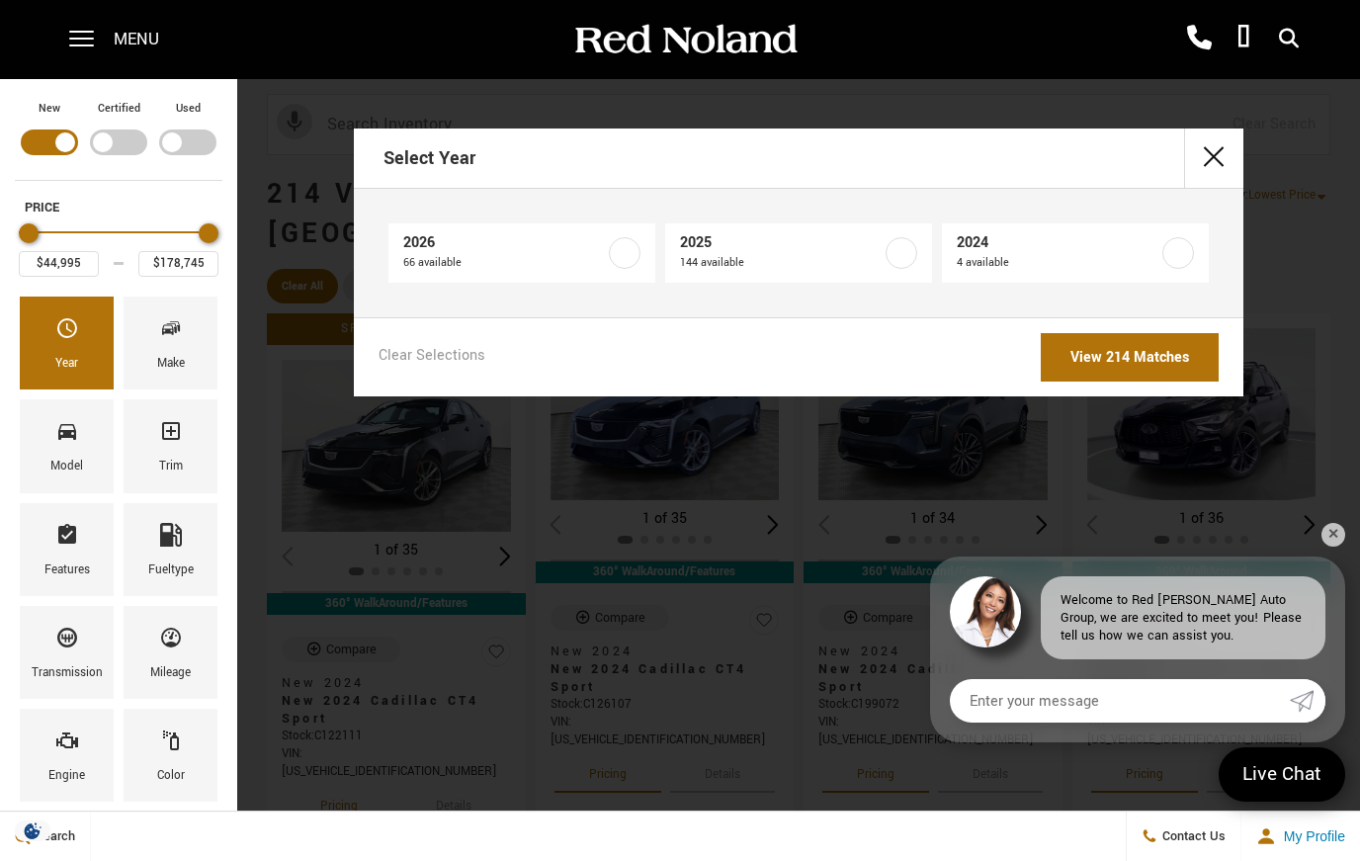
click at [1136, 362] on link "View 214 Matches" at bounding box center [1130, 357] width 178 height 48
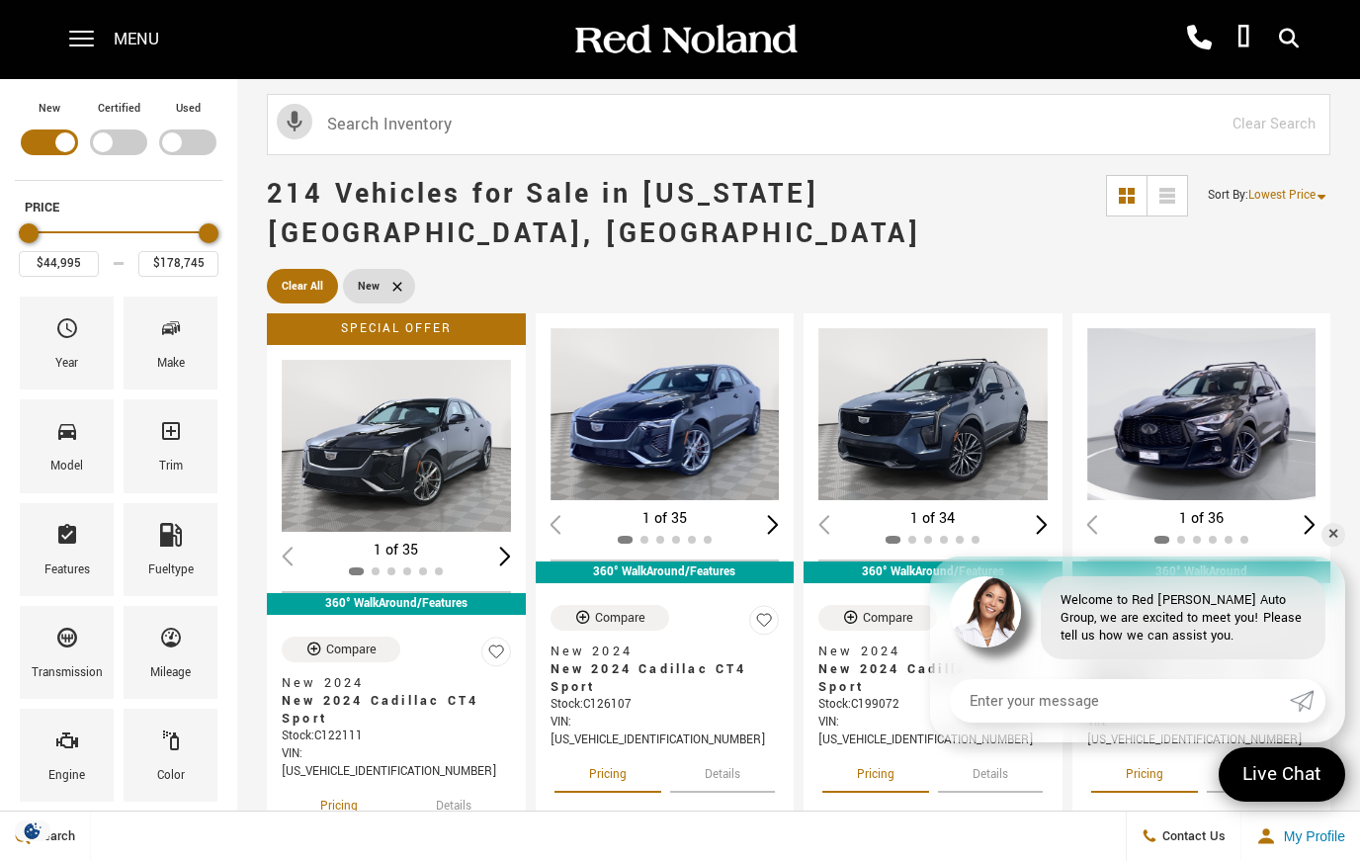
click at [181, 357] on div "Make" at bounding box center [171, 364] width 28 height 22
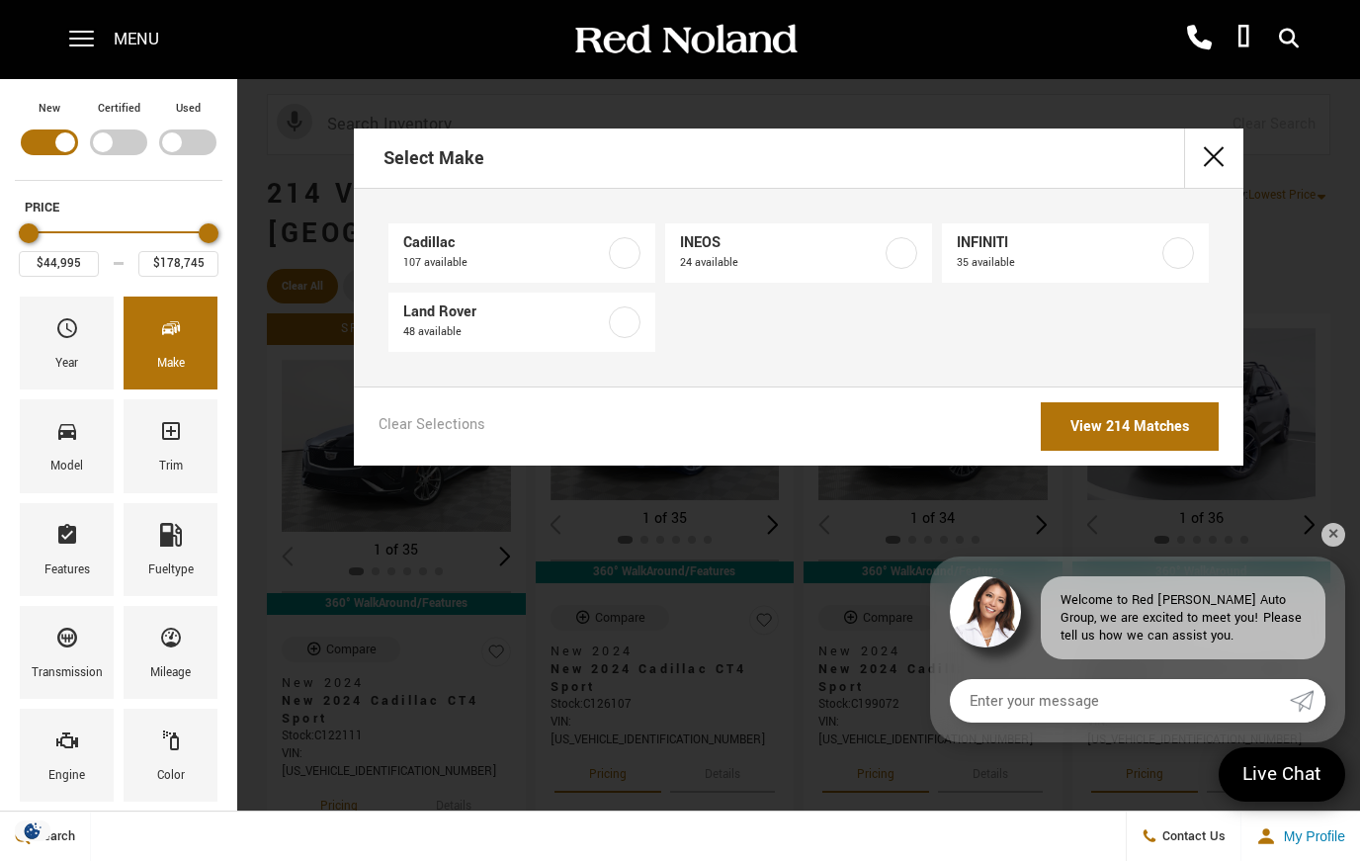
click at [488, 258] on span "107 available" at bounding box center [504, 263] width 202 height 20
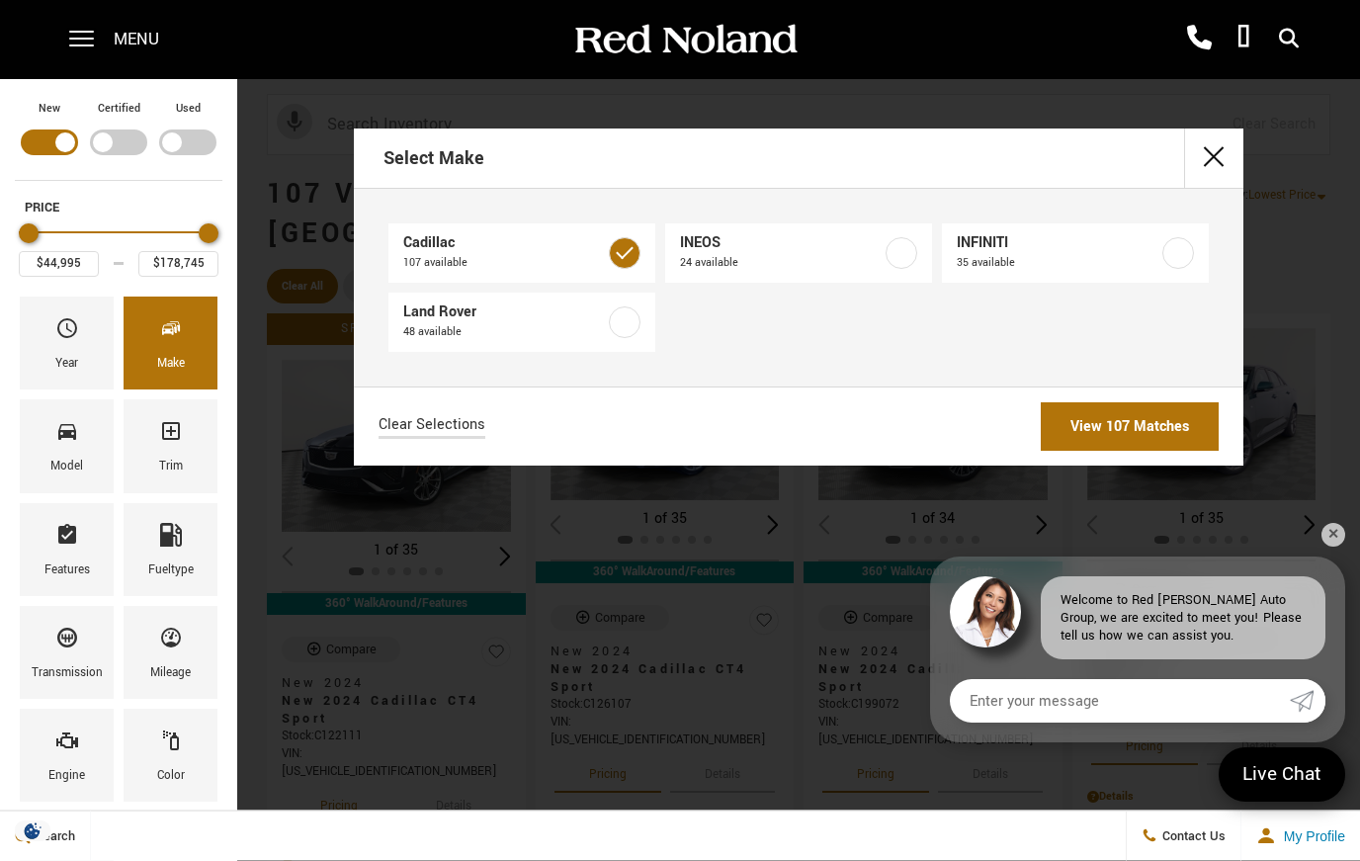
checkbox input "true"
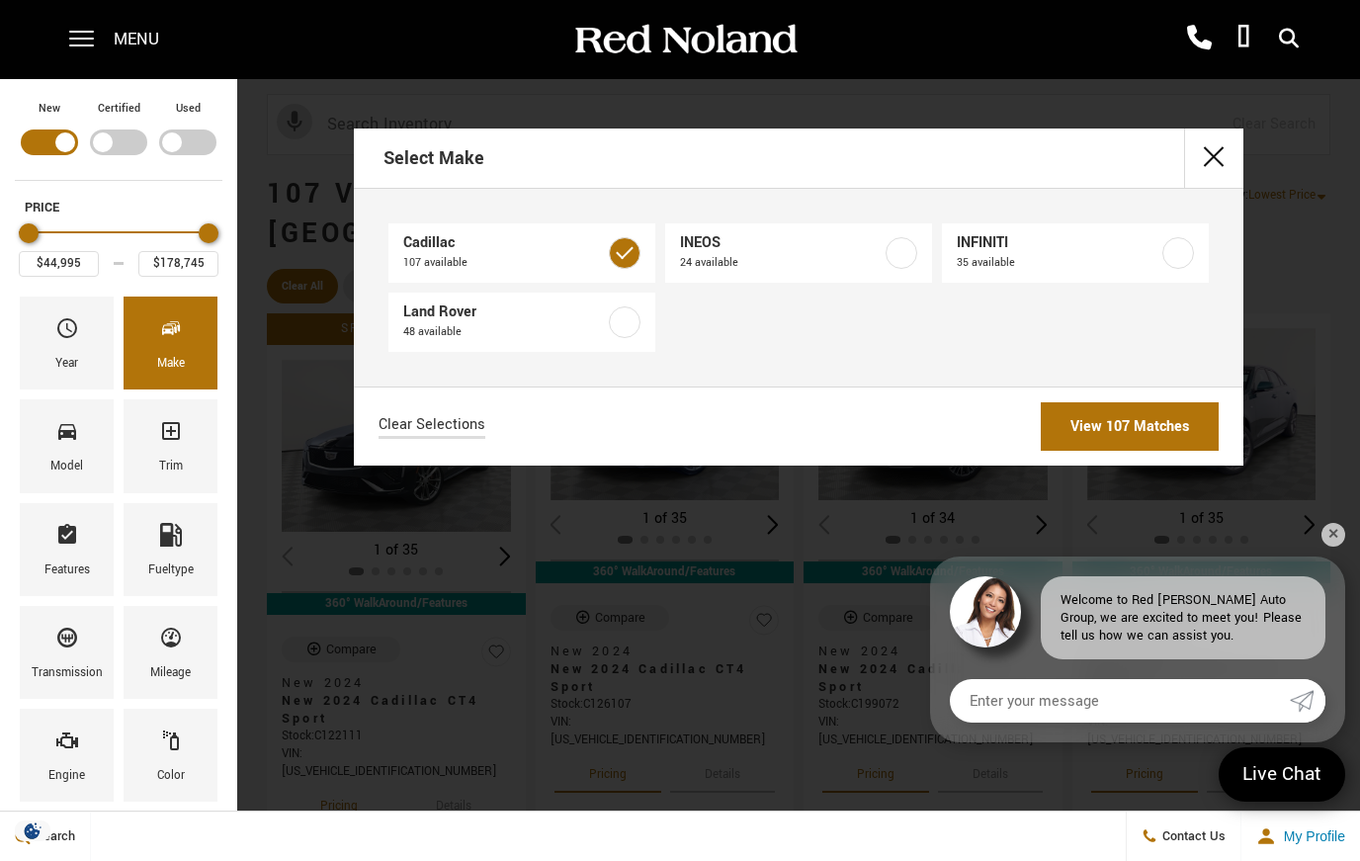
click at [1151, 435] on link "View 107 Matches" at bounding box center [1130, 426] width 178 height 48
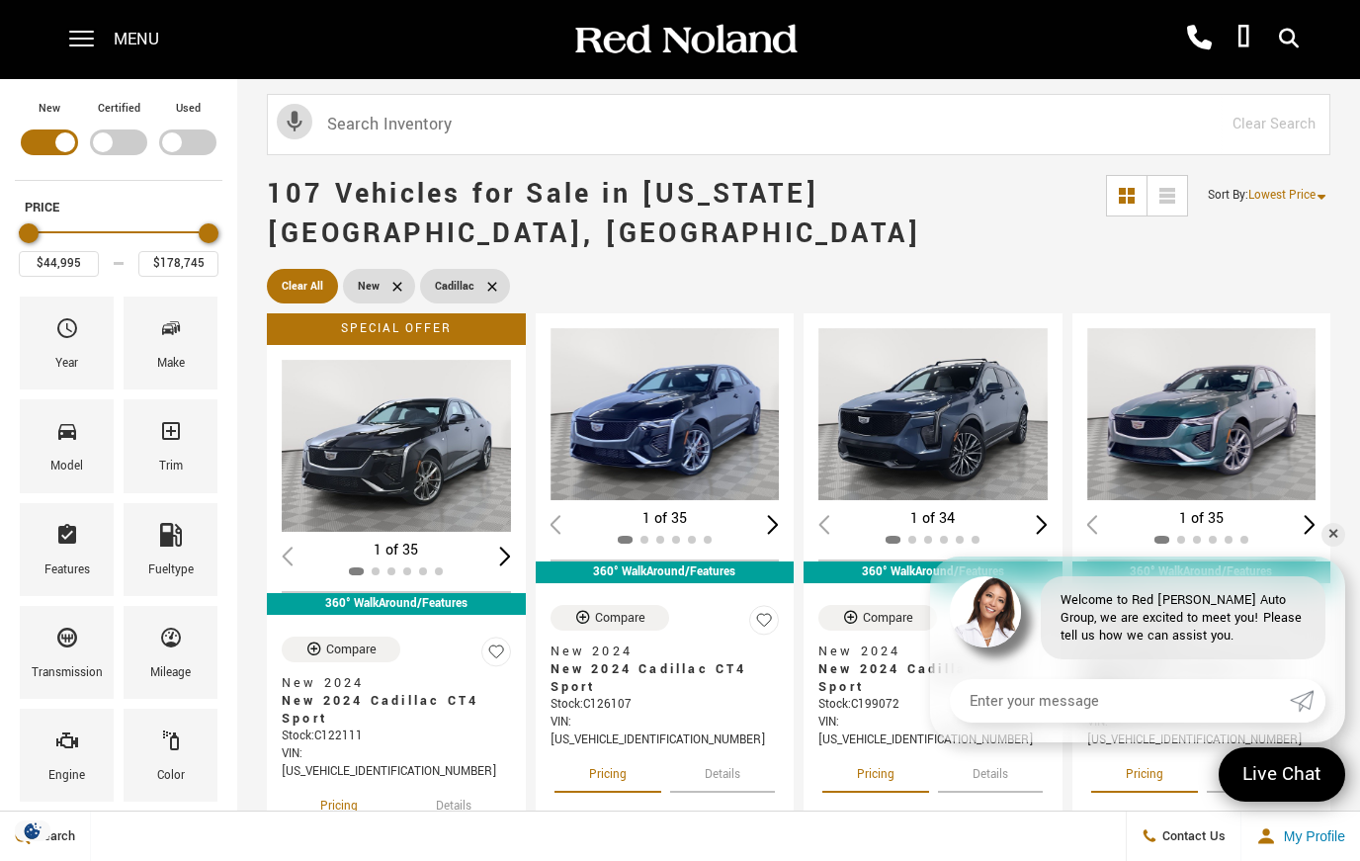
click at [172, 372] on div "Make" at bounding box center [171, 364] width 28 height 22
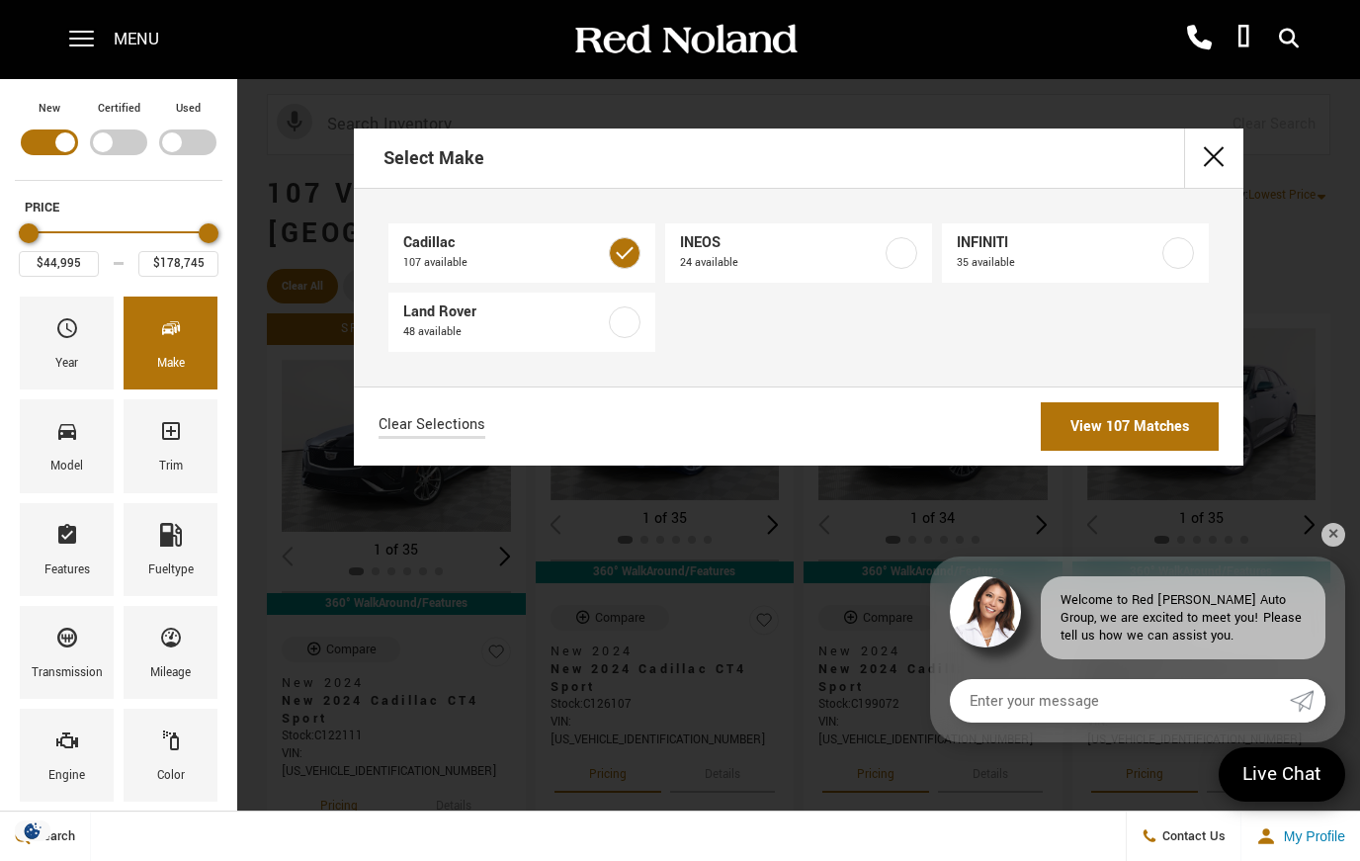
click at [1213, 163] on button "close" at bounding box center [1213, 157] width 59 height 59
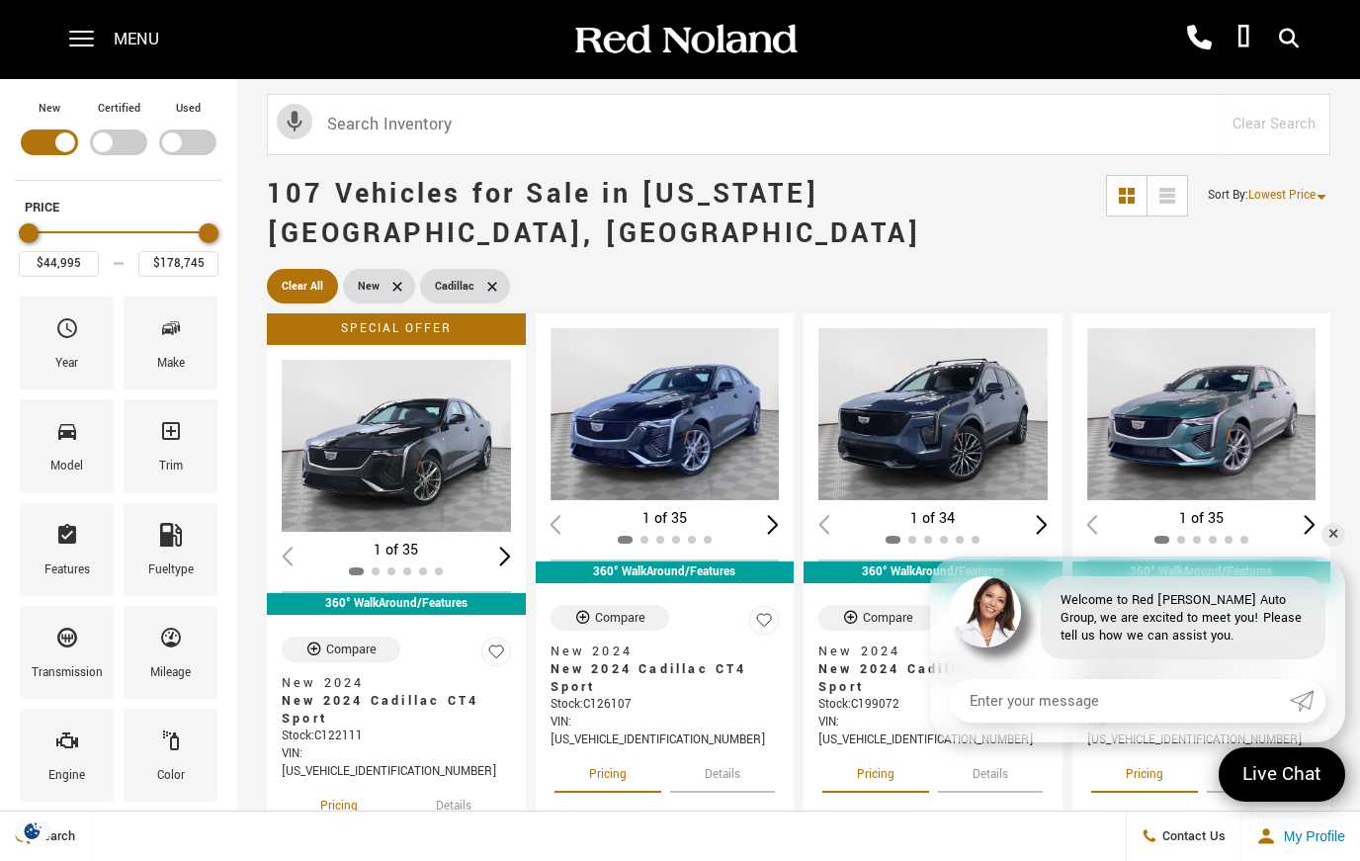
click at [59, 464] on div "Model" at bounding box center [66, 467] width 33 height 22
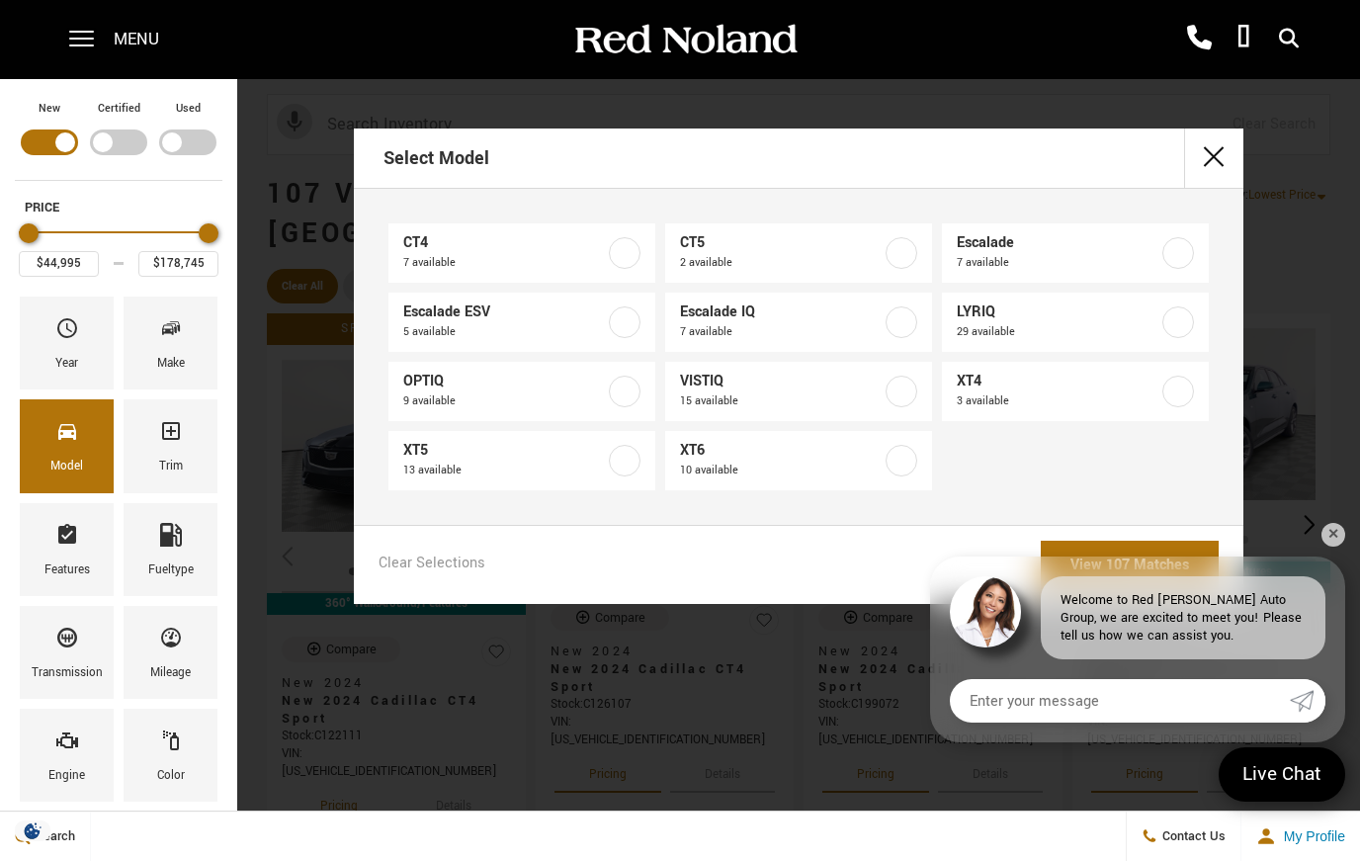
click at [762, 464] on span "10 available" at bounding box center [781, 471] width 202 height 20
type input "$53,815"
type input "$77,310"
checkbox input "true"
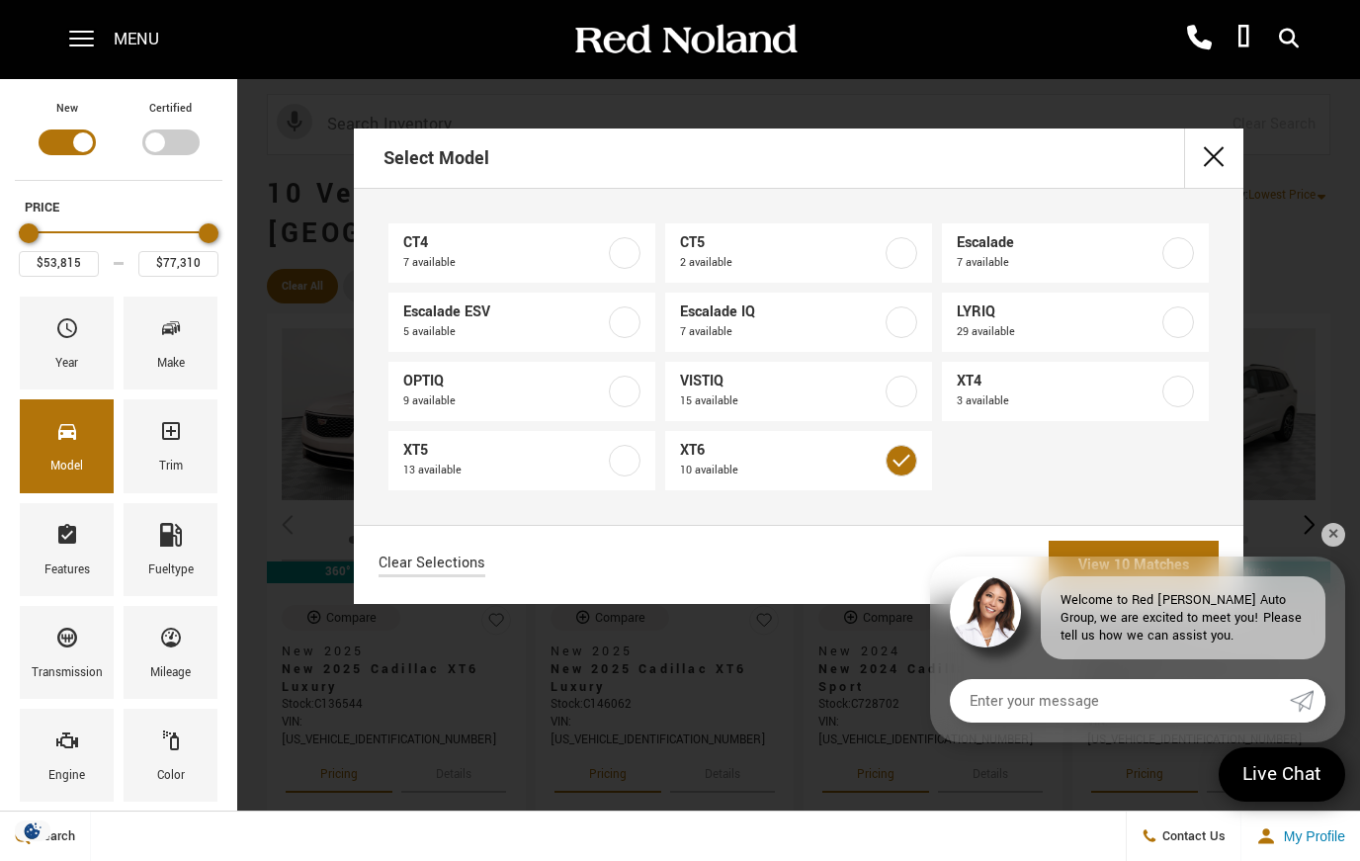
click at [1346, 529] on div "Select Model CT4 7 available CT5 2 available Escalade 7 available Escalade ESV …" at bounding box center [798, 365] width 1123 height 475
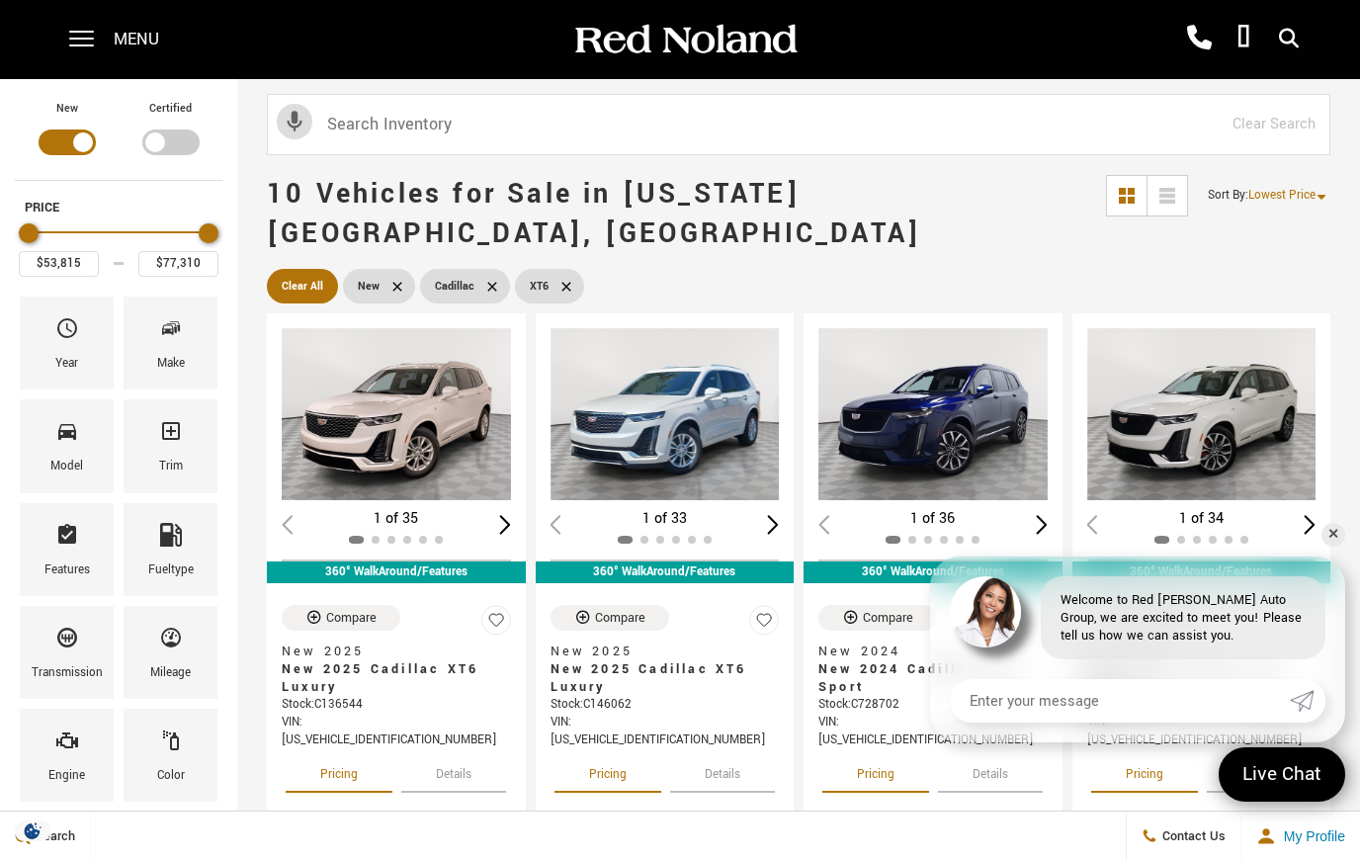
click at [1334, 512] on div "Loading... (34) View All Photos 1 of 34 360° WalkAround/Features Compare New 20…" at bounding box center [1201, 654] width 269 height 693
click at [1334, 511] on div "Loading... (34) View All Photos 1 of 34 360° WalkAround/Features Compare New 20…" at bounding box center [1201, 654] width 269 height 693
click at [1330, 540] on link "✕" at bounding box center [1334, 535] width 24 height 24
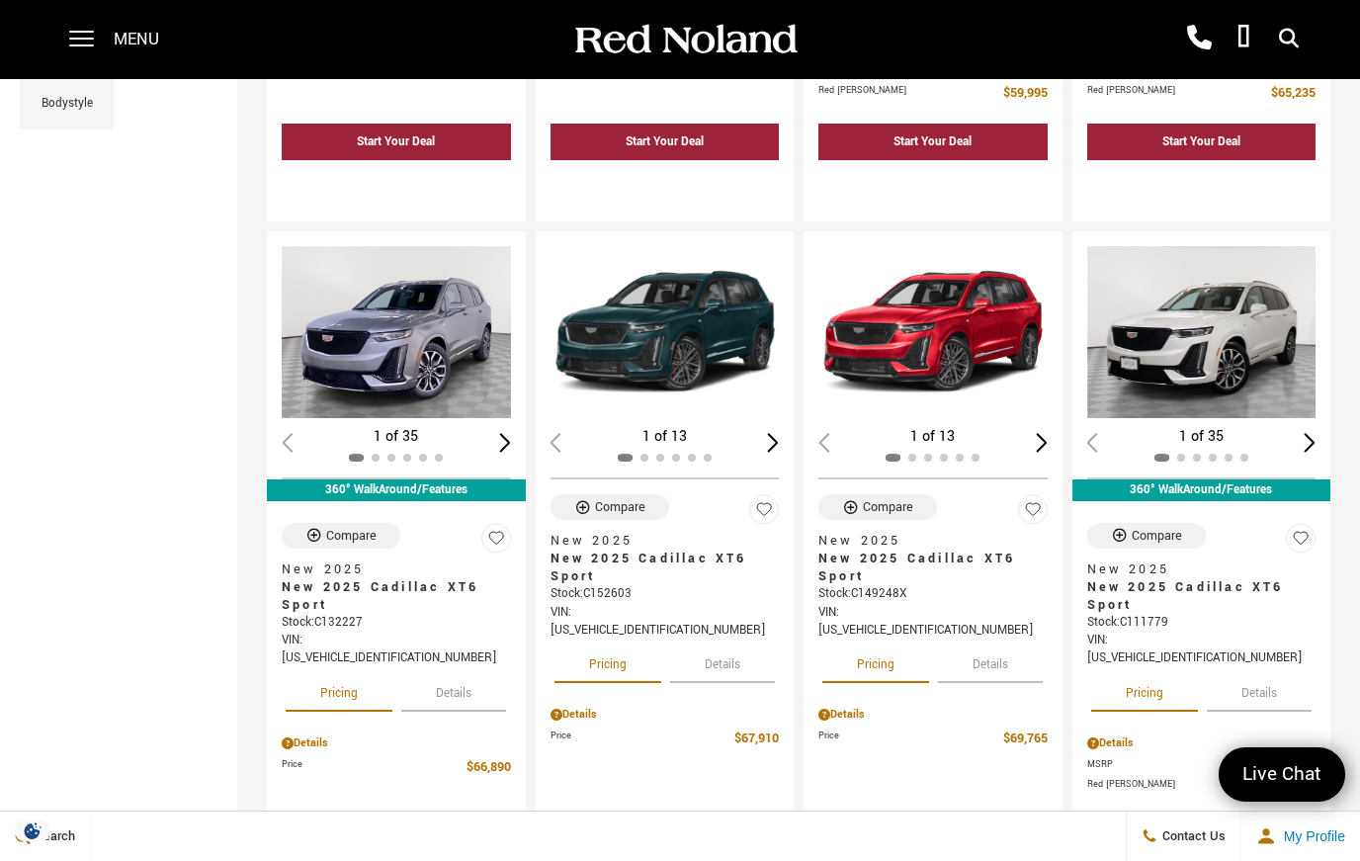
scroll to position [774, 0]
